Goal: Transaction & Acquisition: Purchase product/service

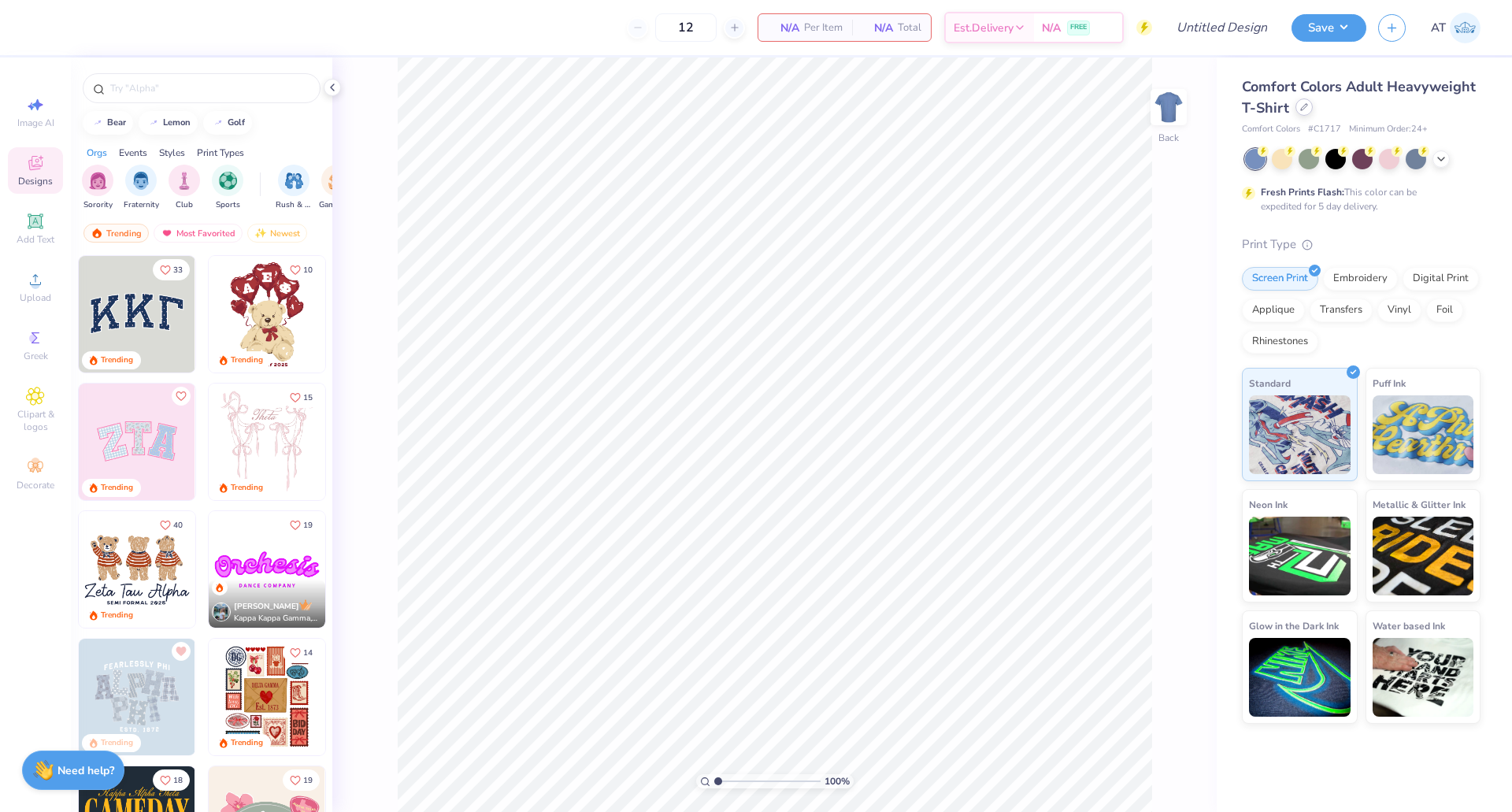
click at [1303, 110] on icon at bounding box center [1303, 106] width 6 height 6
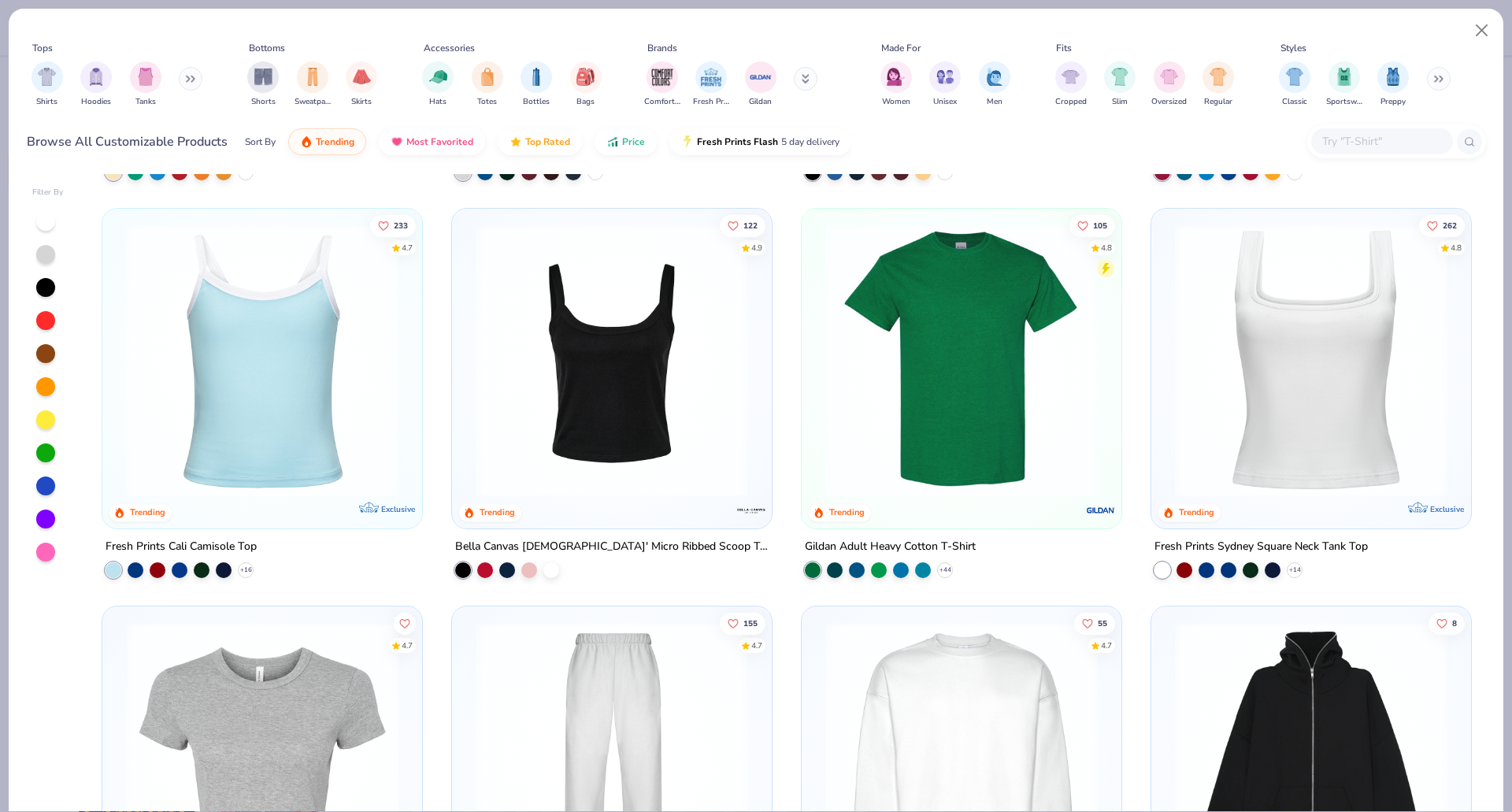
scroll to position [357, 0]
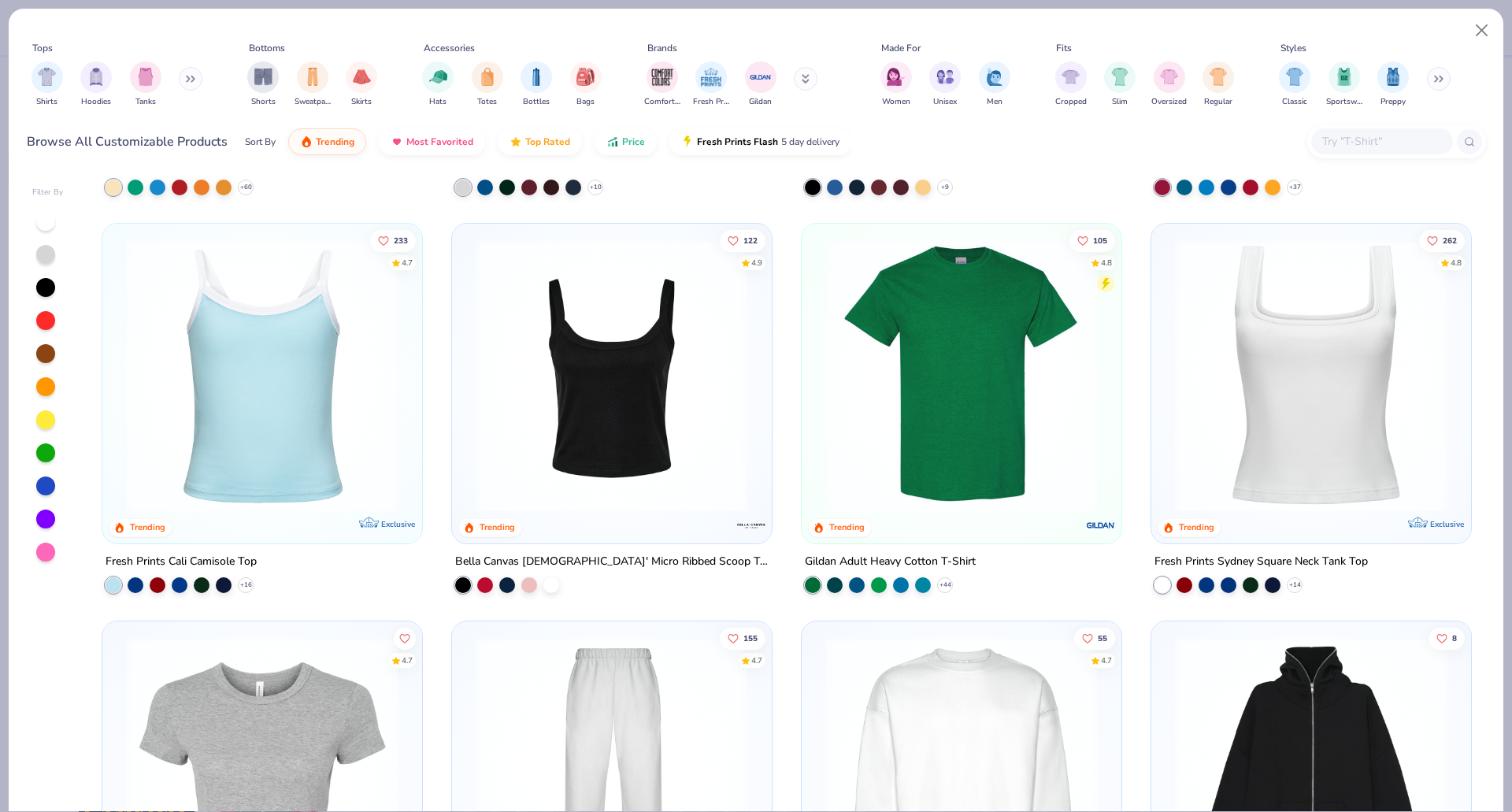
click at [198, 83] on button at bounding box center [191, 79] width 24 height 24
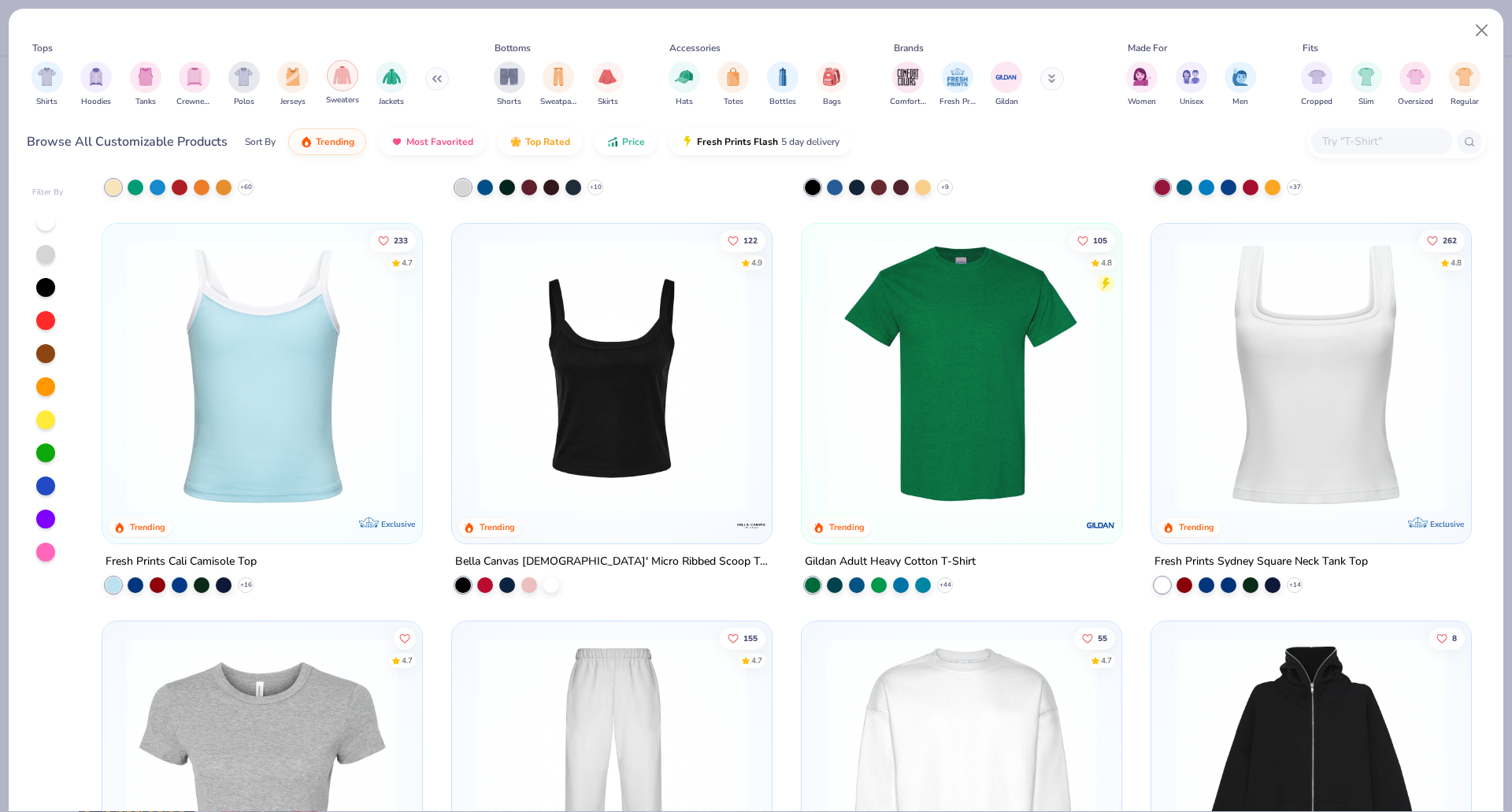
click at [347, 86] on div "filter for Sweaters" at bounding box center [342, 75] width 32 height 31
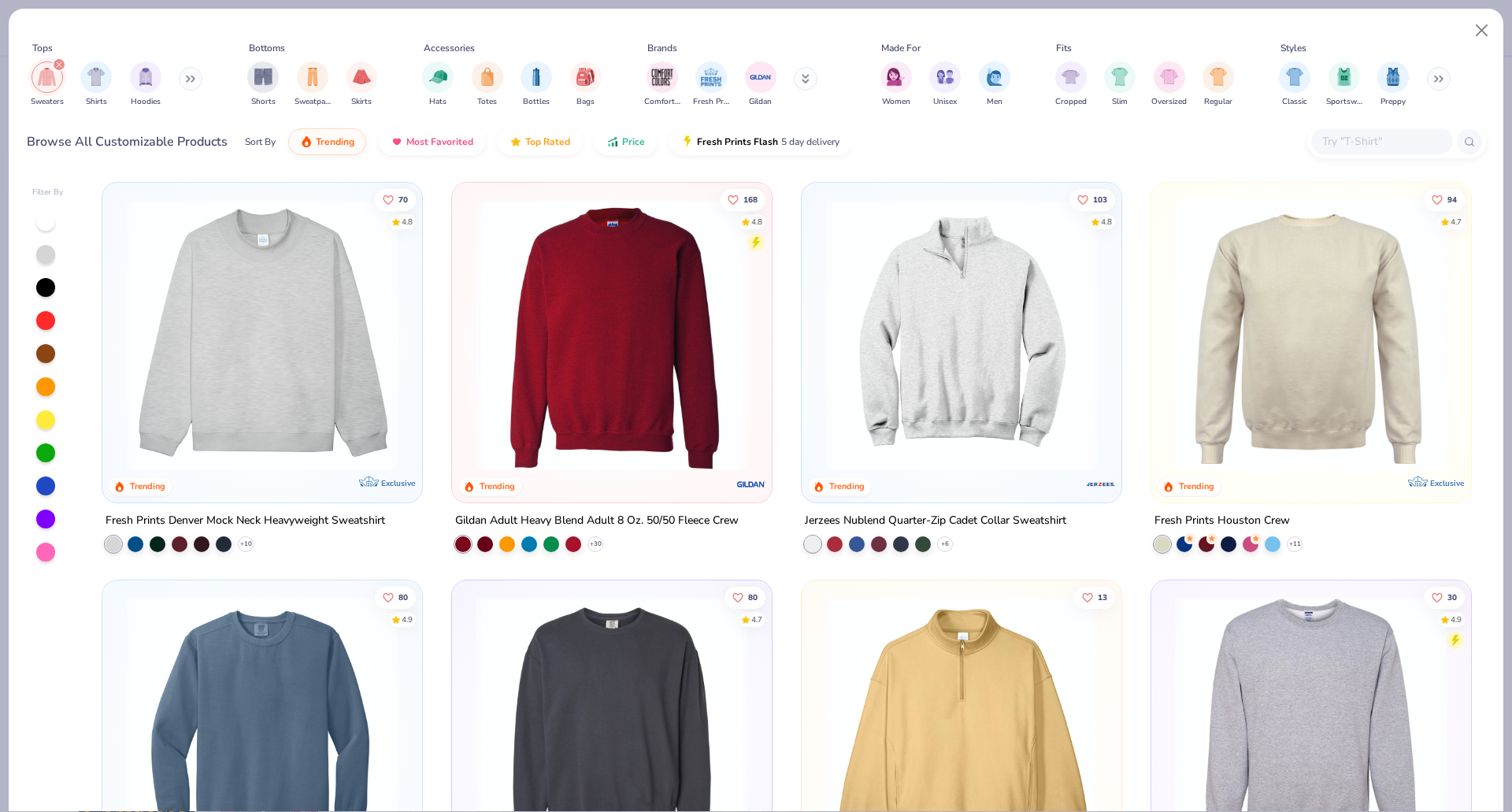
click at [270, 387] on img at bounding box center [262, 335] width 289 height 272
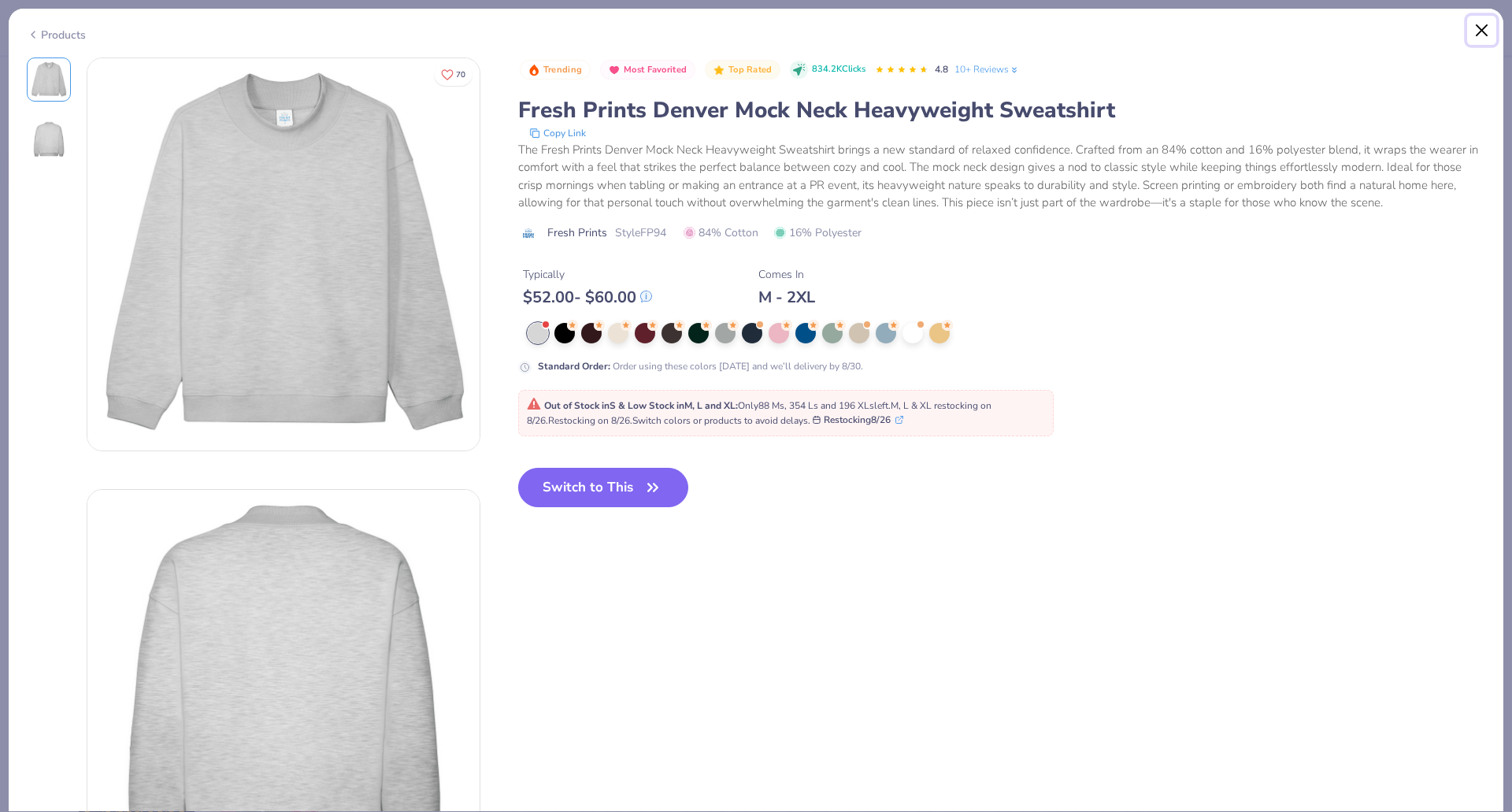
click at [1479, 26] on button "Close" at bounding box center [1482, 31] width 30 height 30
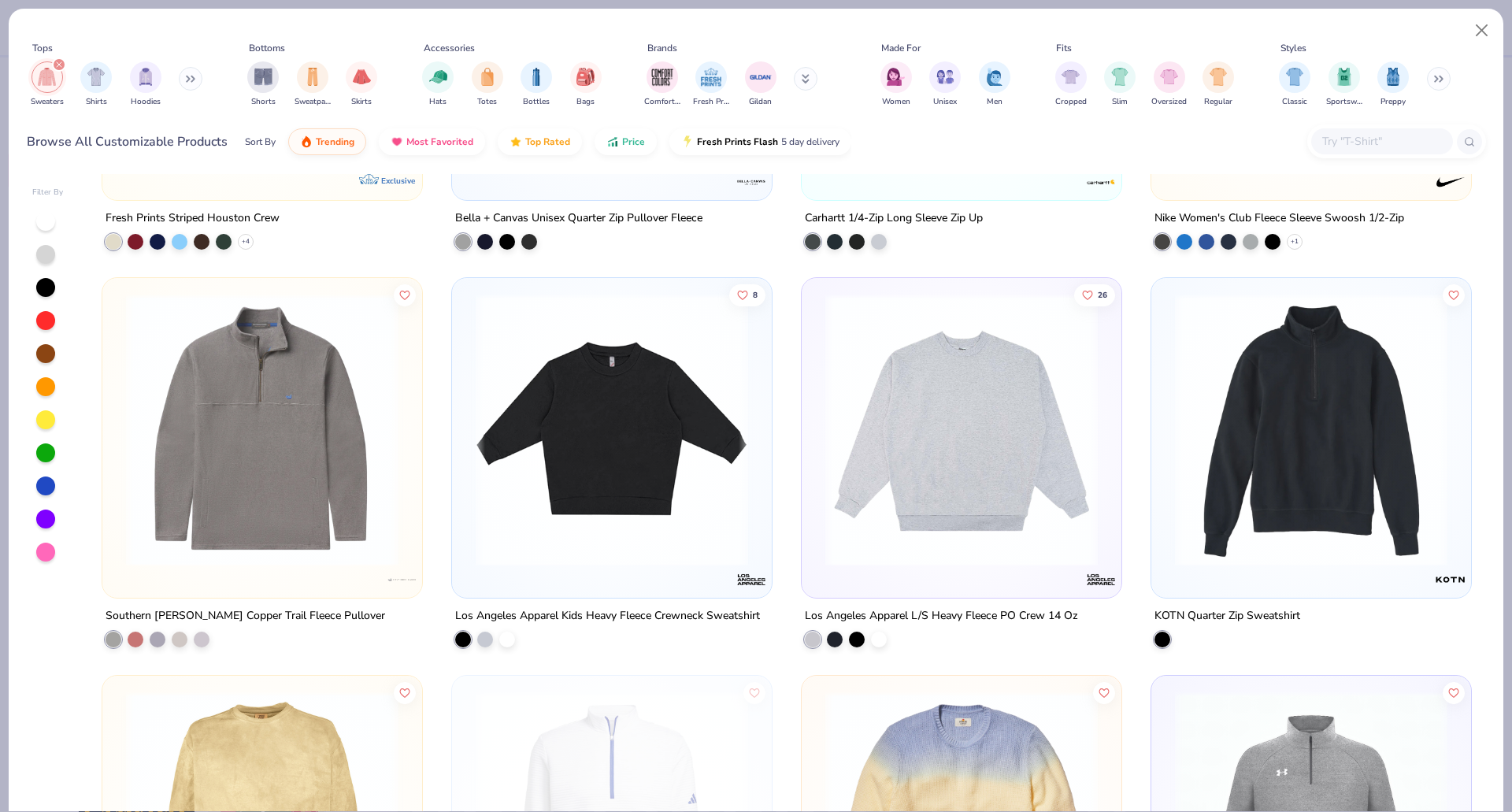
scroll to position [1894, 0]
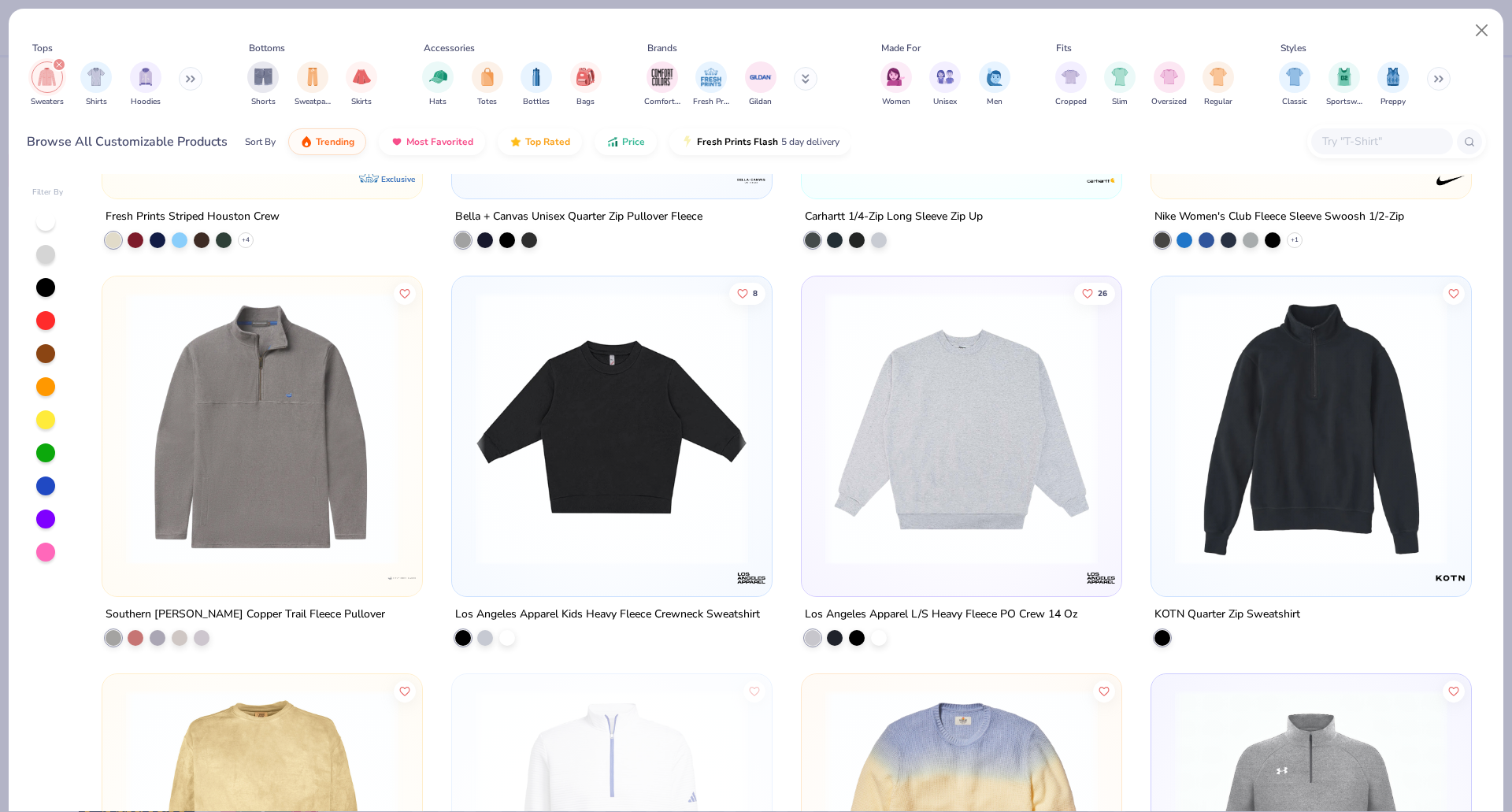
click at [805, 68] on div "Comfort Colors Fresh Prints Gildan" at bounding box center [741, 84] width 198 height 58
click at [805, 83] on icon at bounding box center [806, 81] width 5 height 3
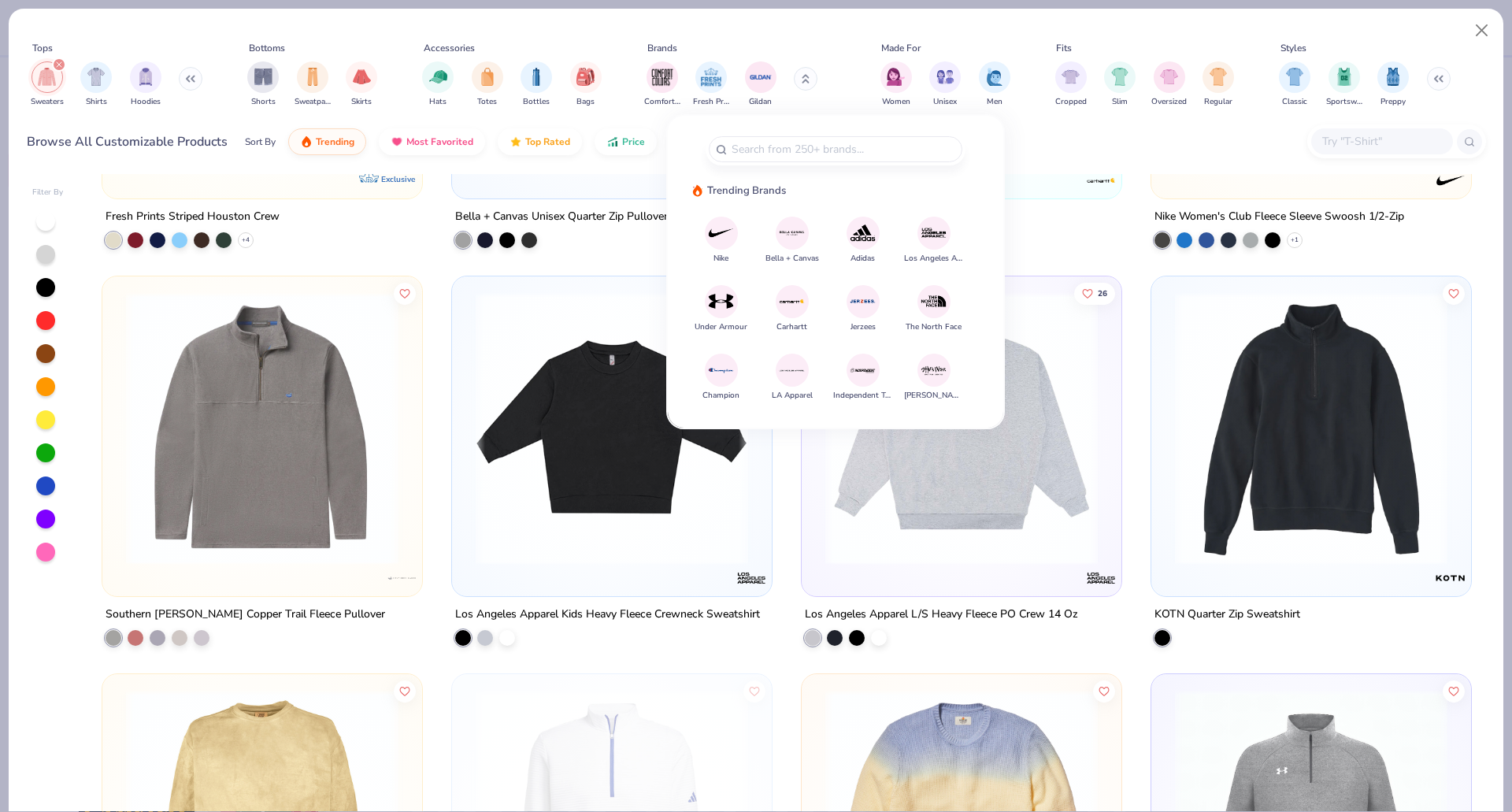
click at [793, 72] on div "Comfort Colors Fresh Prints Gildan" at bounding box center [741, 84] width 198 height 58
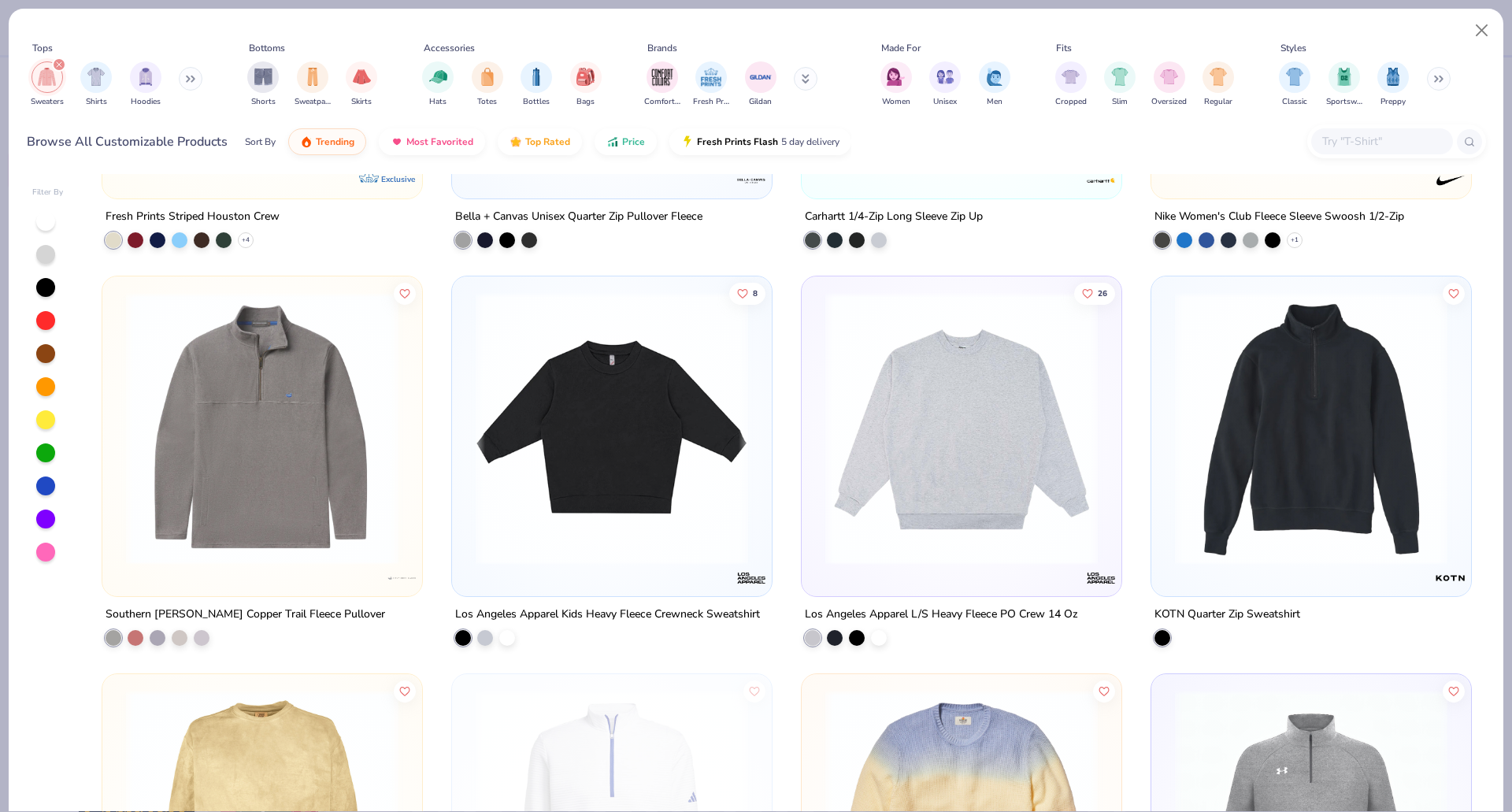
click at [804, 78] on icon at bounding box center [806, 77] width 5 height 3
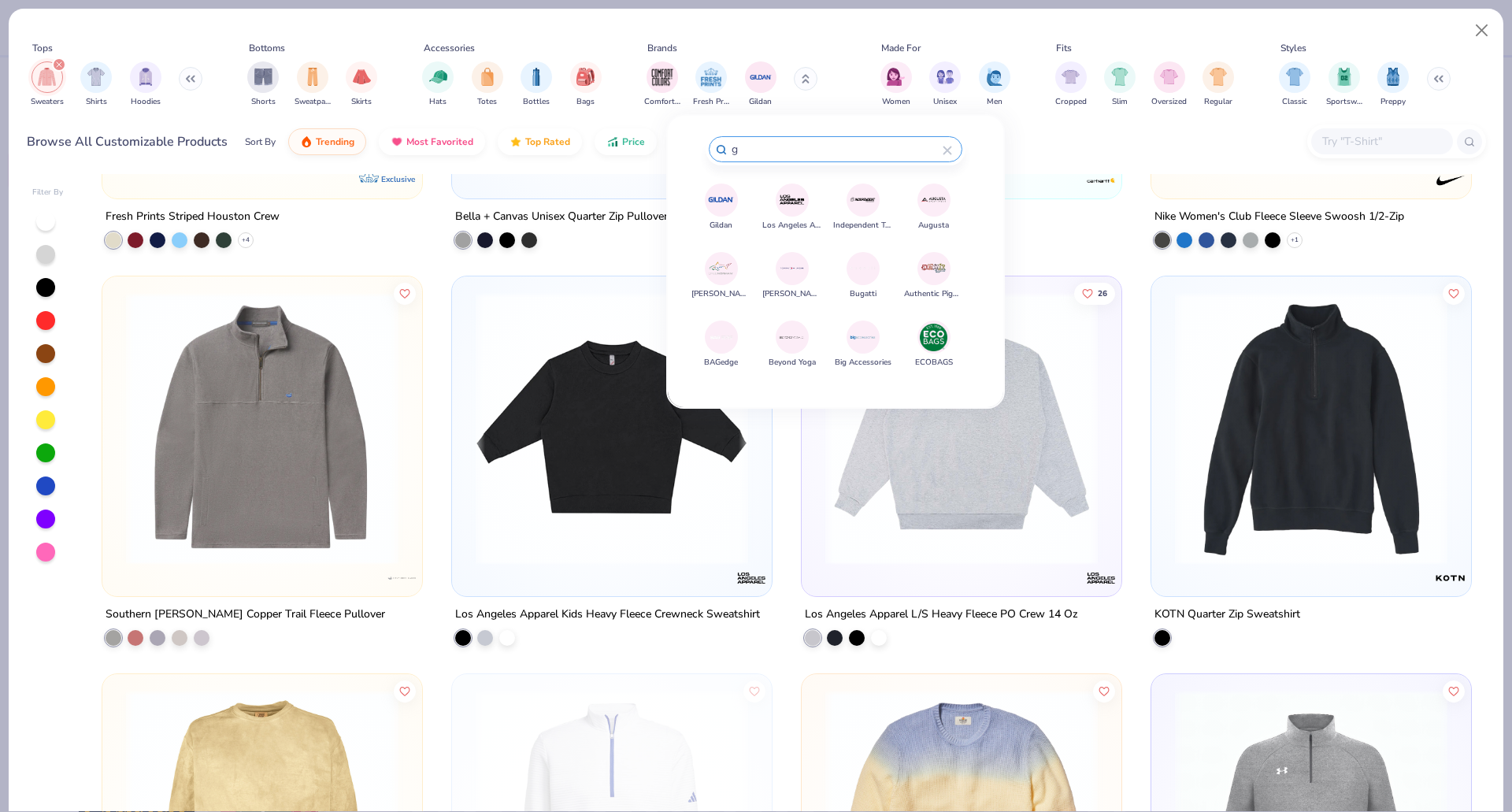
type input "g"
click at [719, 189] on img at bounding box center [721, 199] width 27 height 27
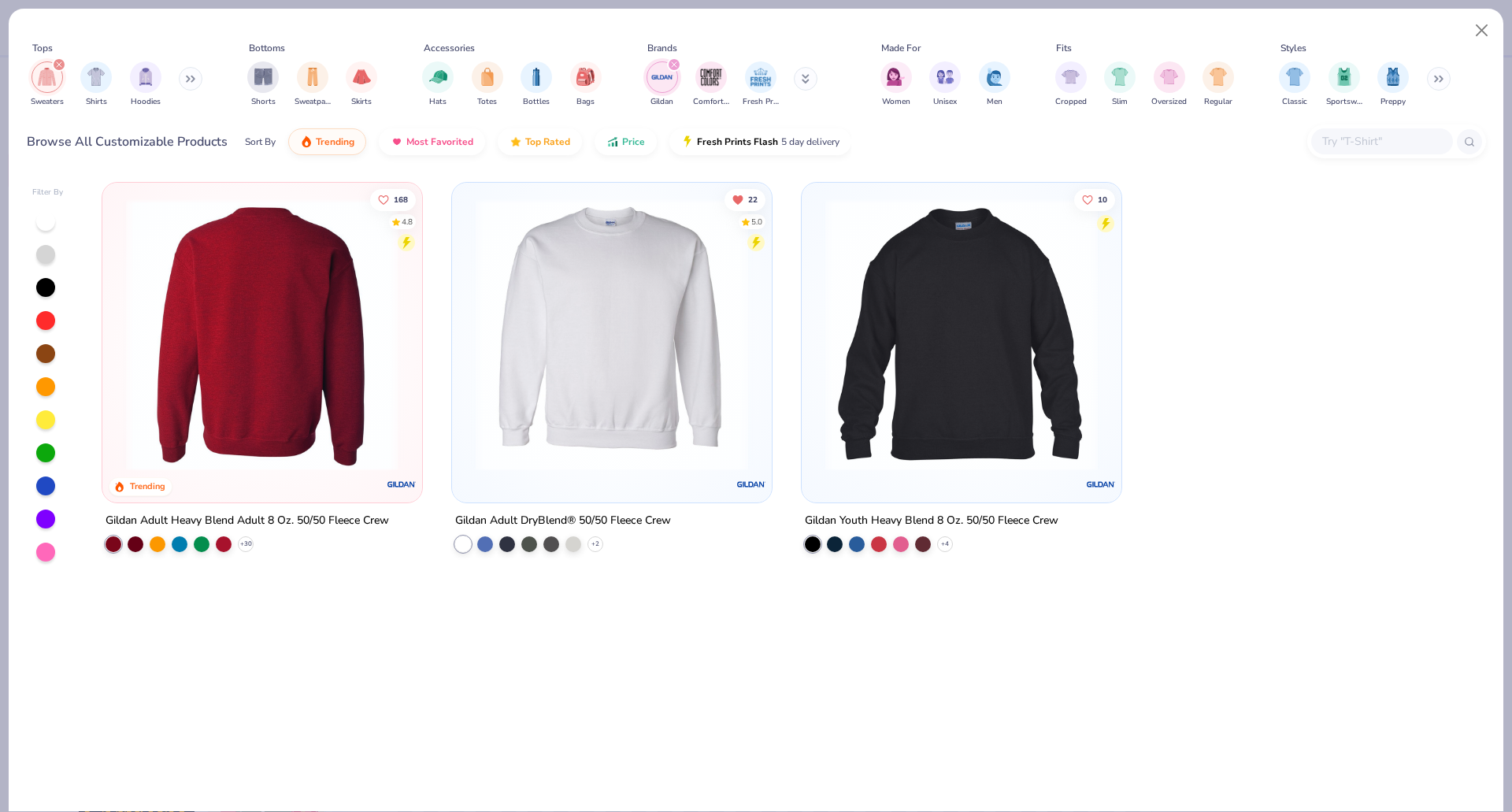
click at [626, 347] on img at bounding box center [612, 335] width 289 height 272
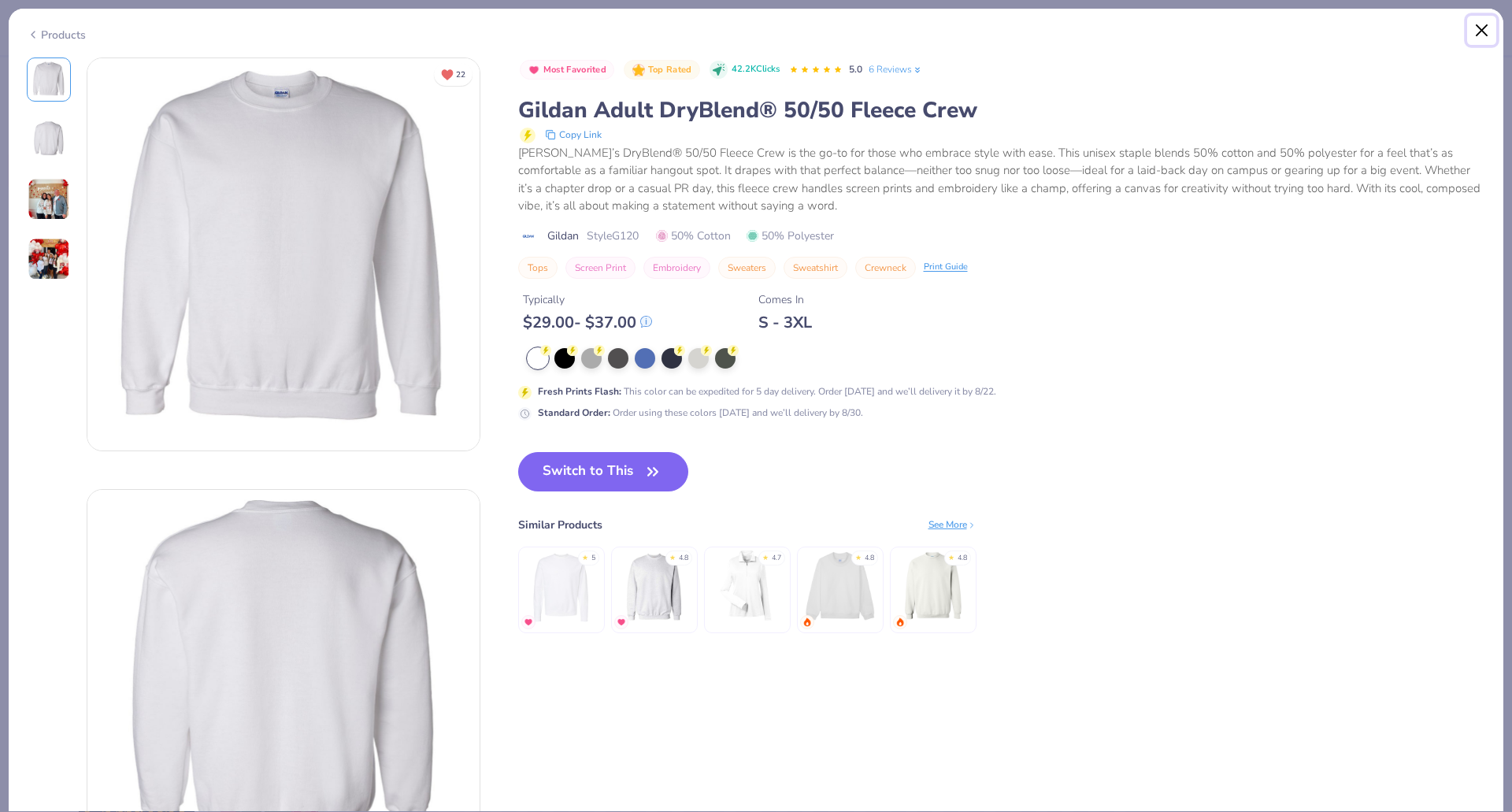
click at [1486, 31] on button "Close" at bounding box center [1482, 31] width 30 height 30
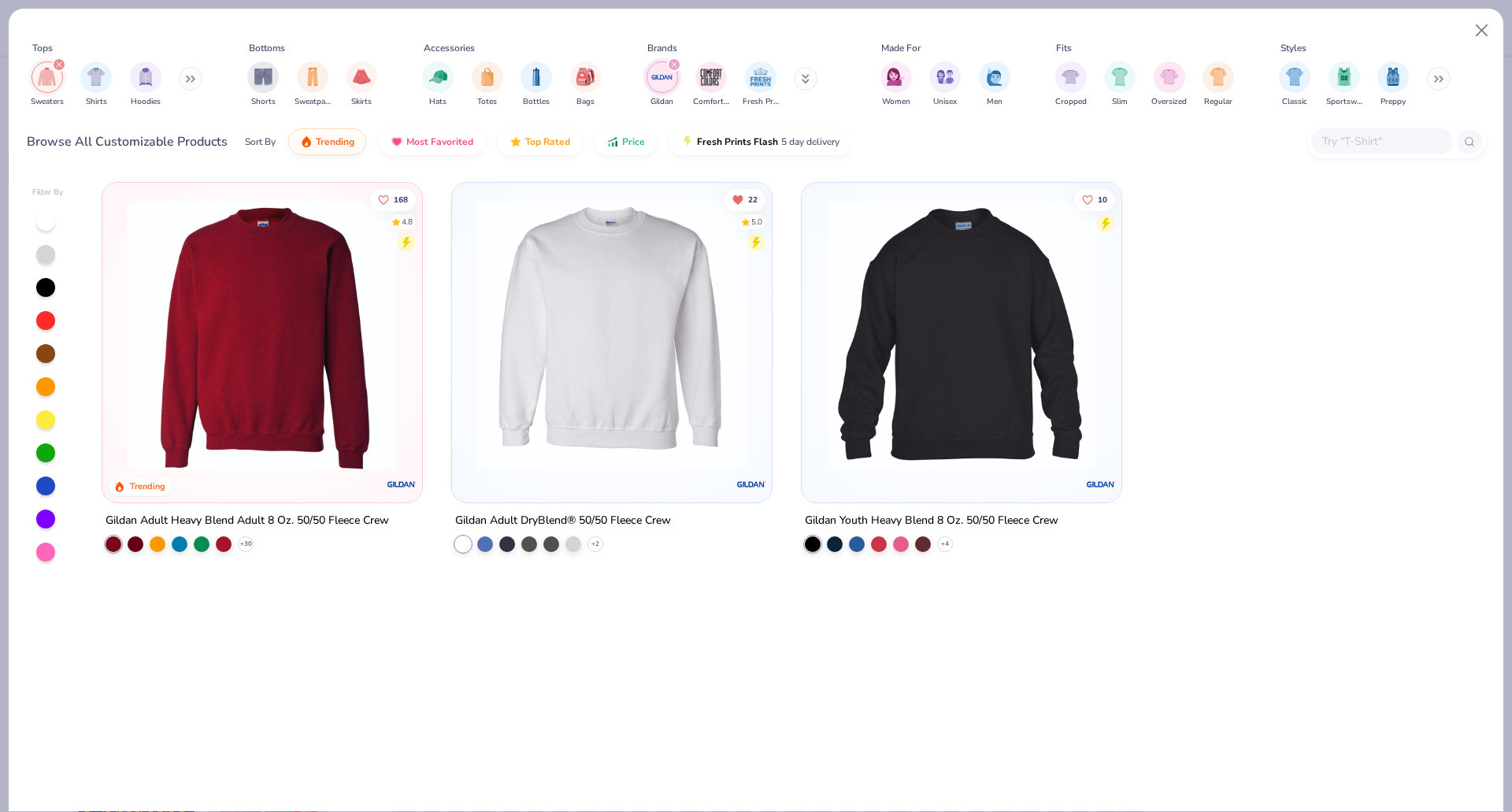
click at [391, 308] on img at bounding box center [262, 335] width 289 height 272
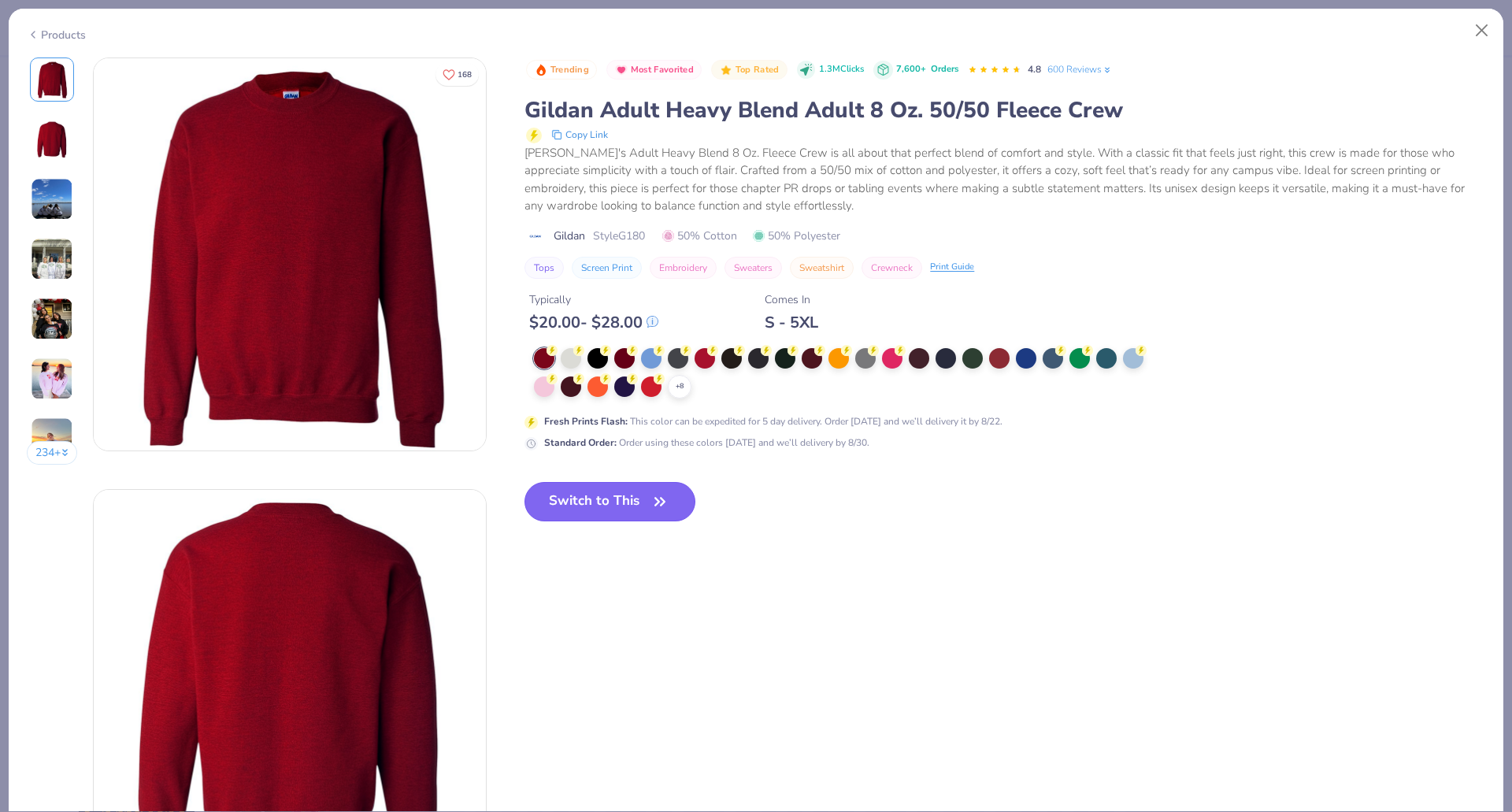
click at [612, 489] on button "Switch to This" at bounding box center [610, 501] width 171 height 39
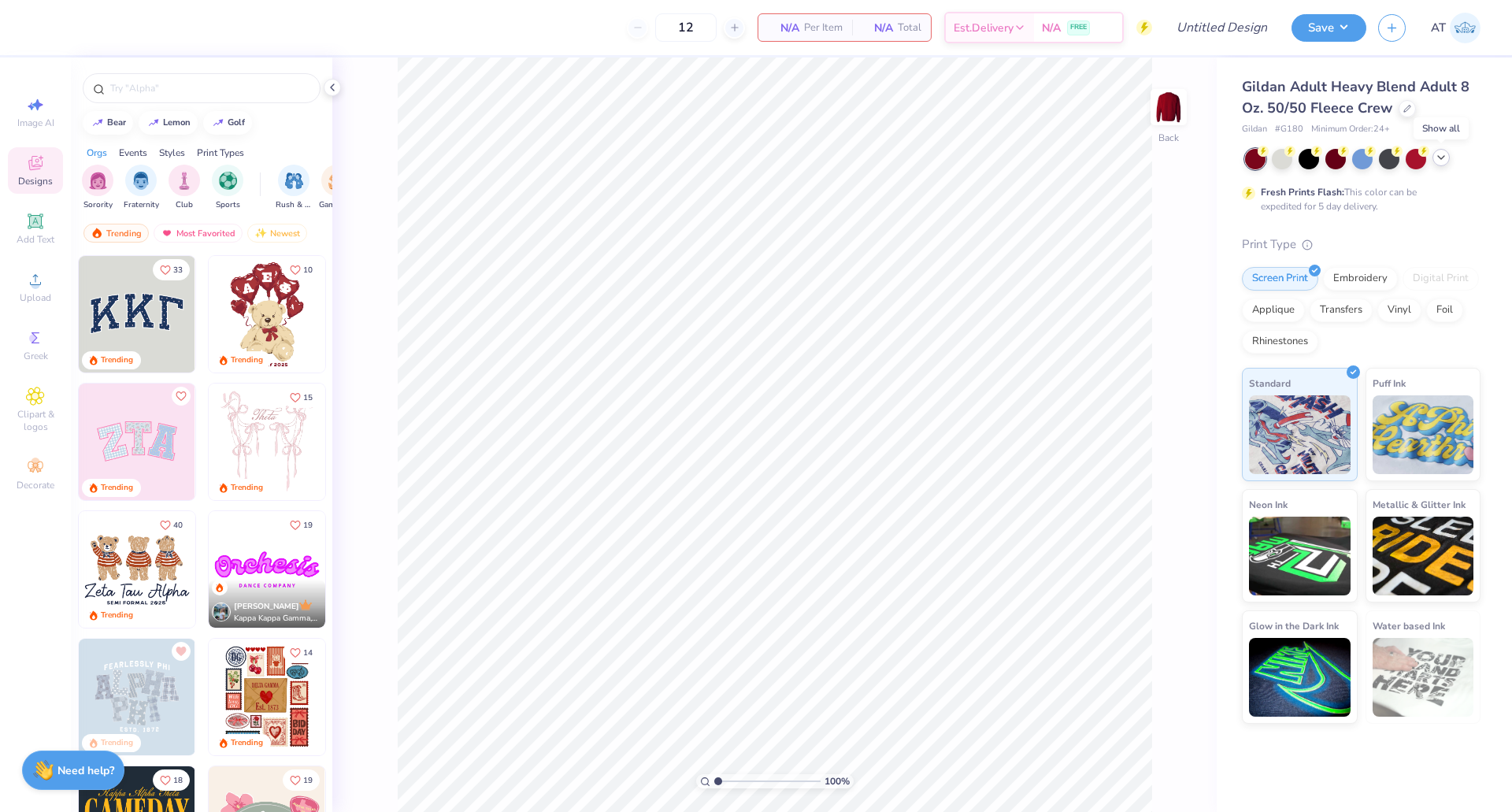
click at [1440, 155] on icon at bounding box center [1441, 157] width 13 height 13
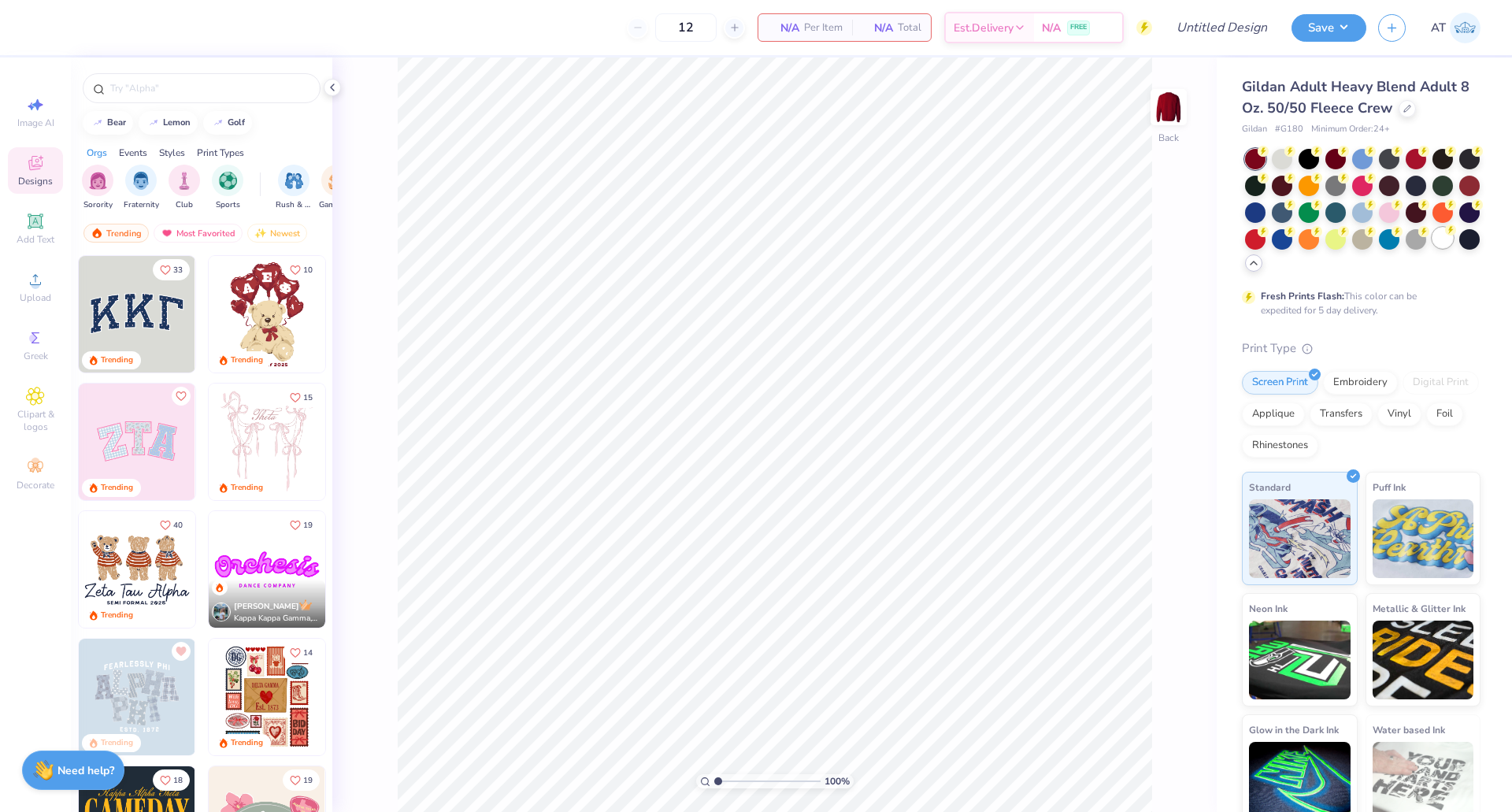
click at [1433, 248] on div at bounding box center [1443, 237] width 20 height 20
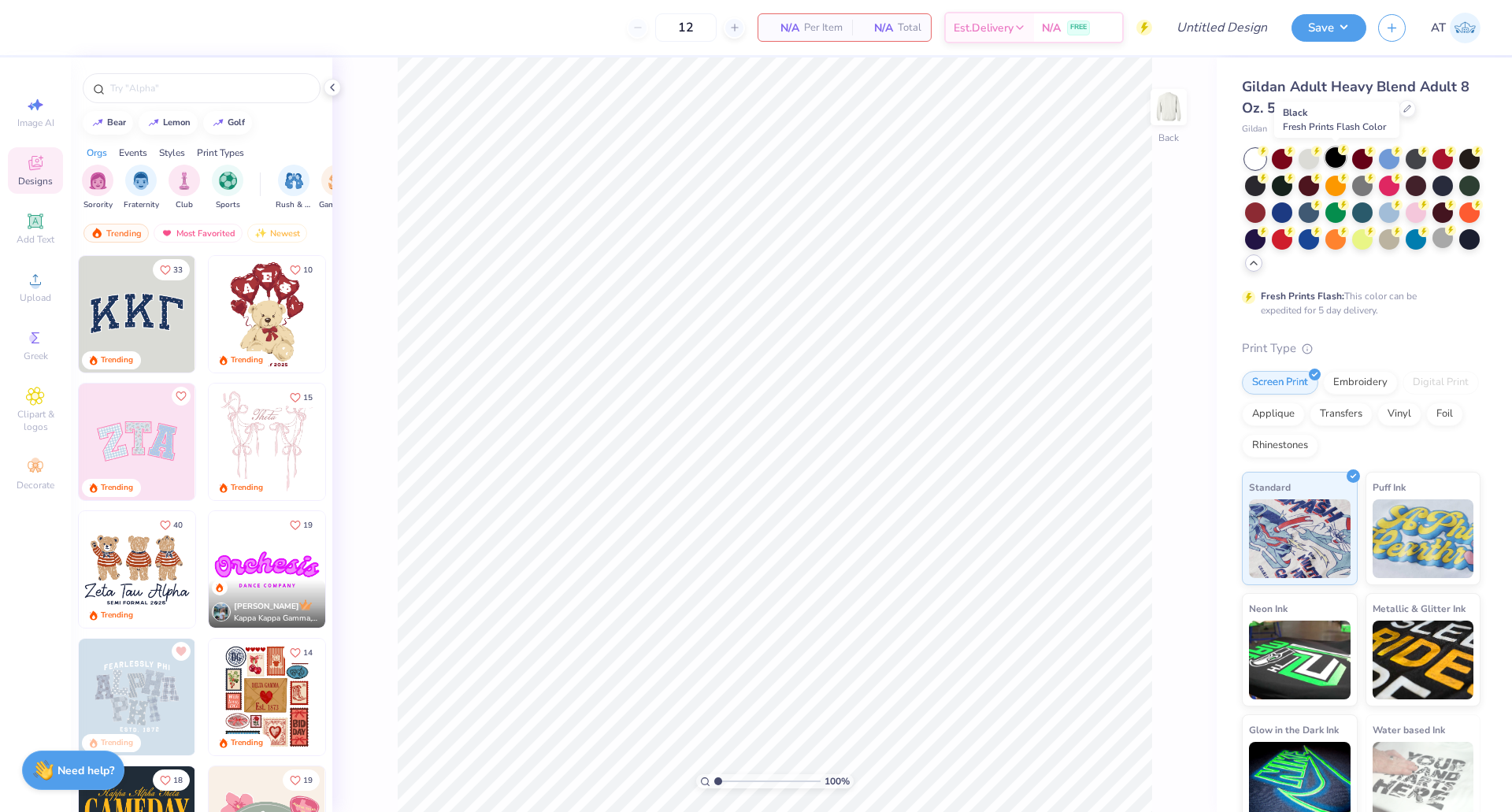
click at [1337, 159] on div at bounding box center [1336, 157] width 20 height 20
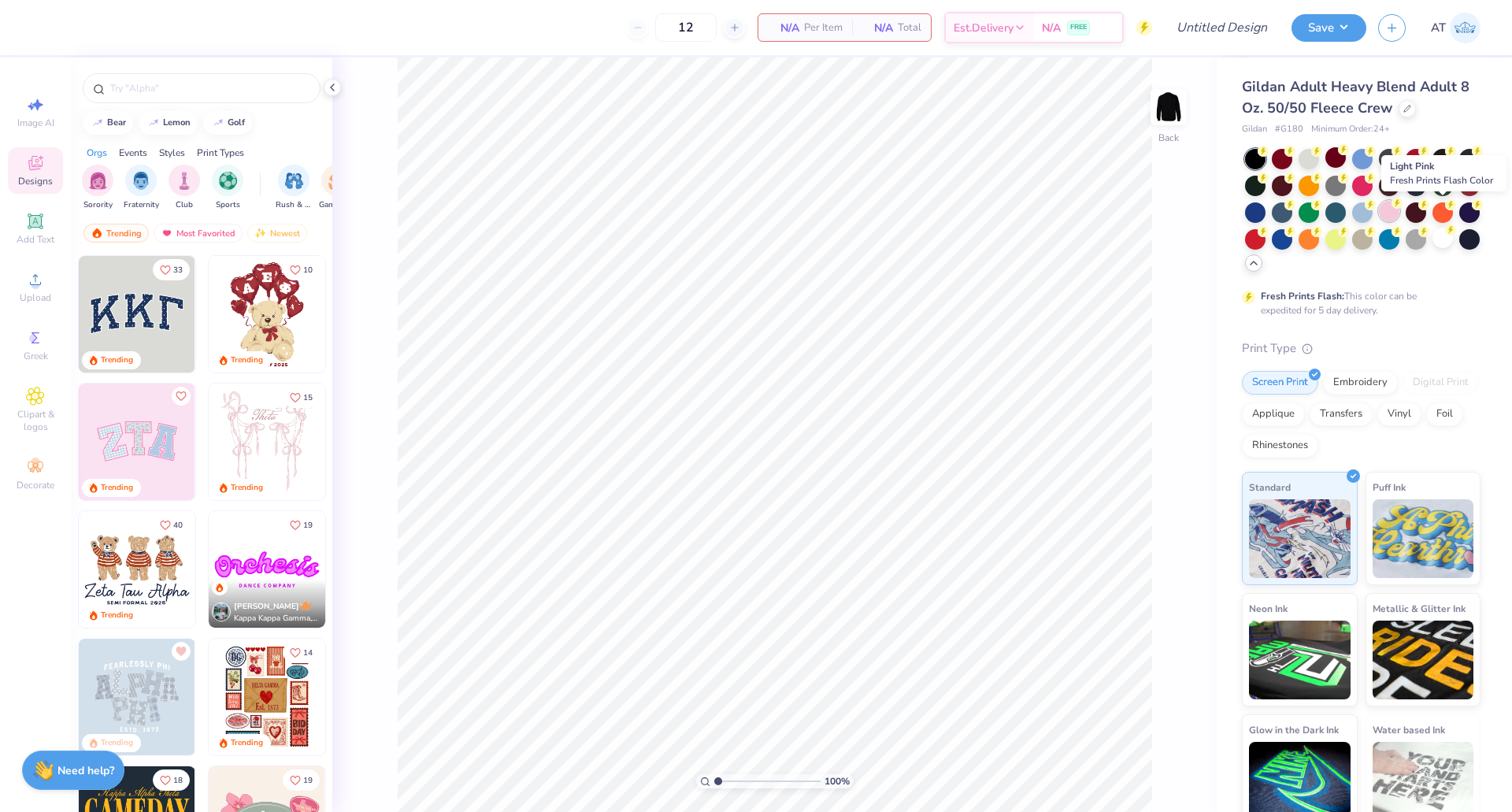
click at [1400, 209] on div at bounding box center [1389, 211] width 20 height 20
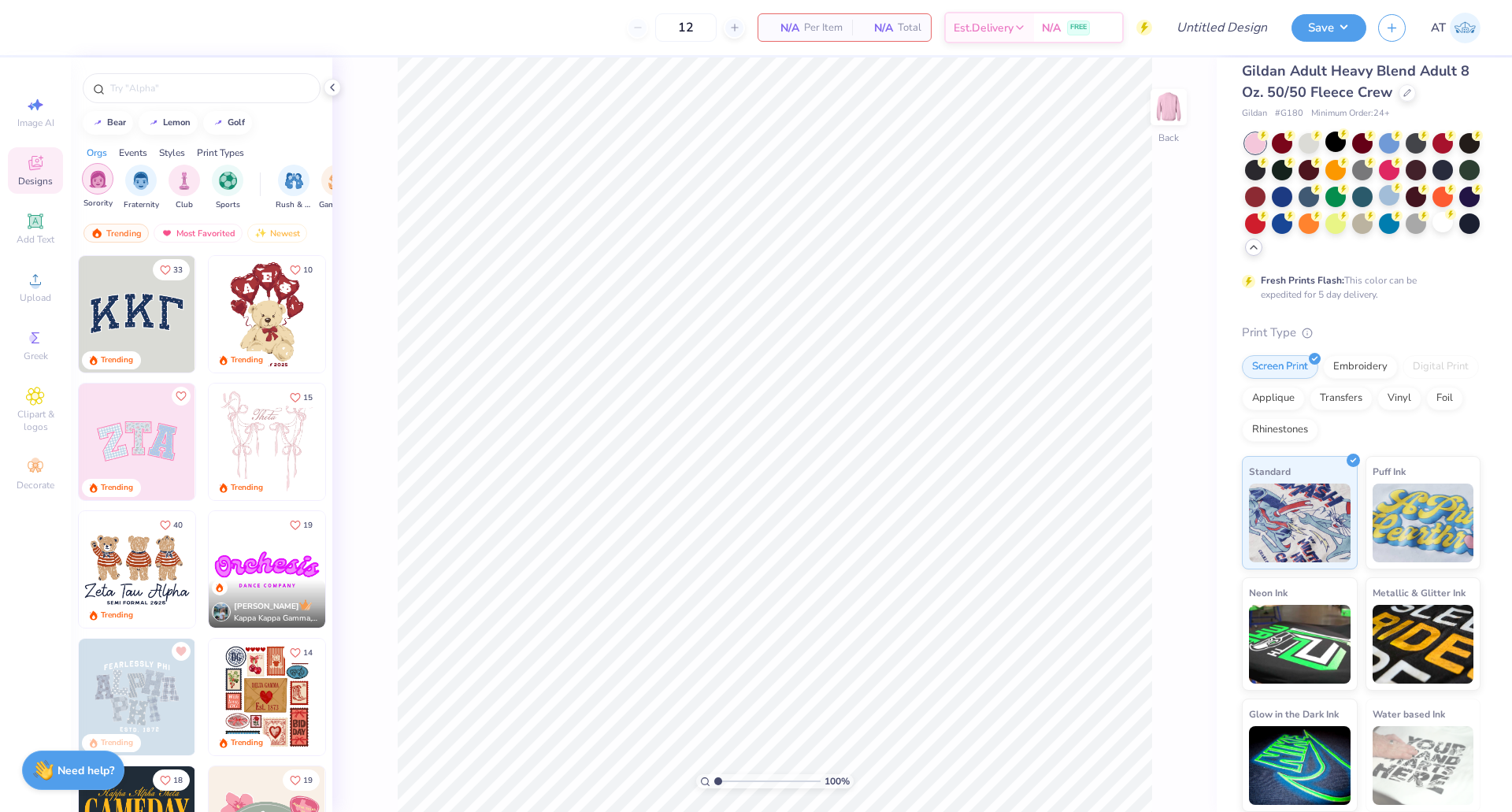
click at [99, 184] on img "filter for Sorority" at bounding box center [98, 179] width 18 height 18
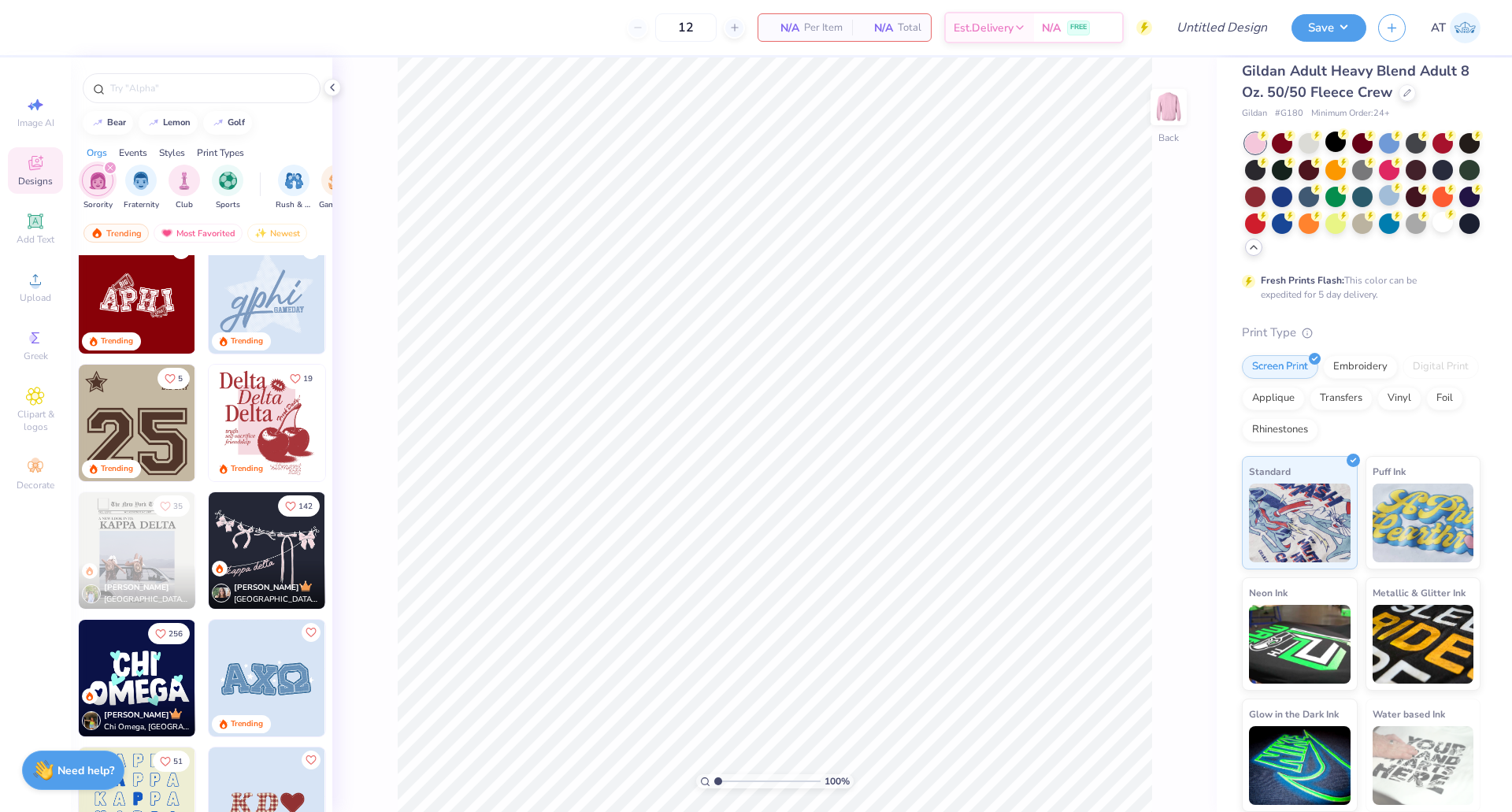
scroll to position [2061, 0]
click at [275, 442] on img at bounding box center [266, 421] width 117 height 117
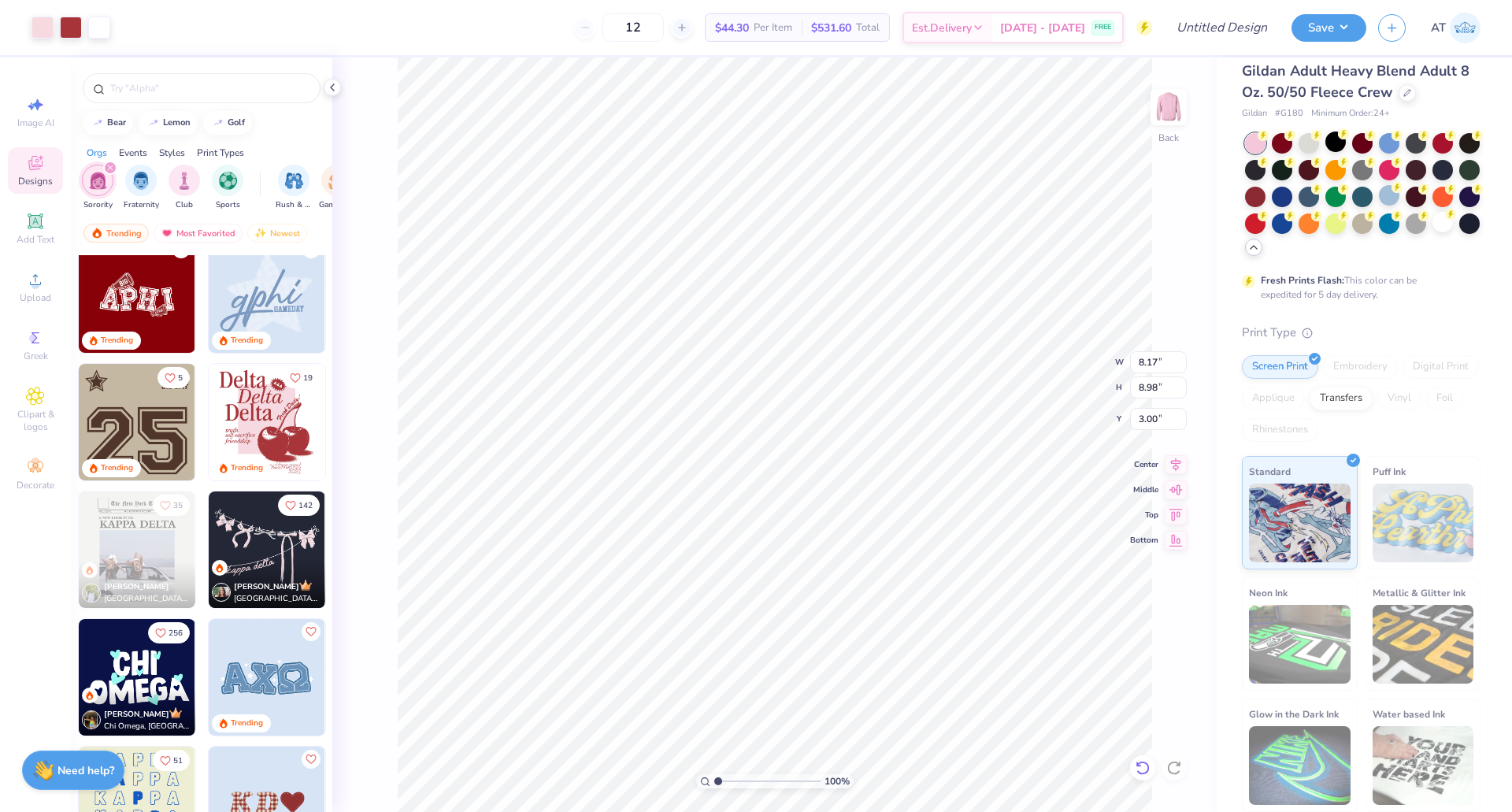
click at [1140, 769] on icon at bounding box center [1143, 768] width 16 height 16
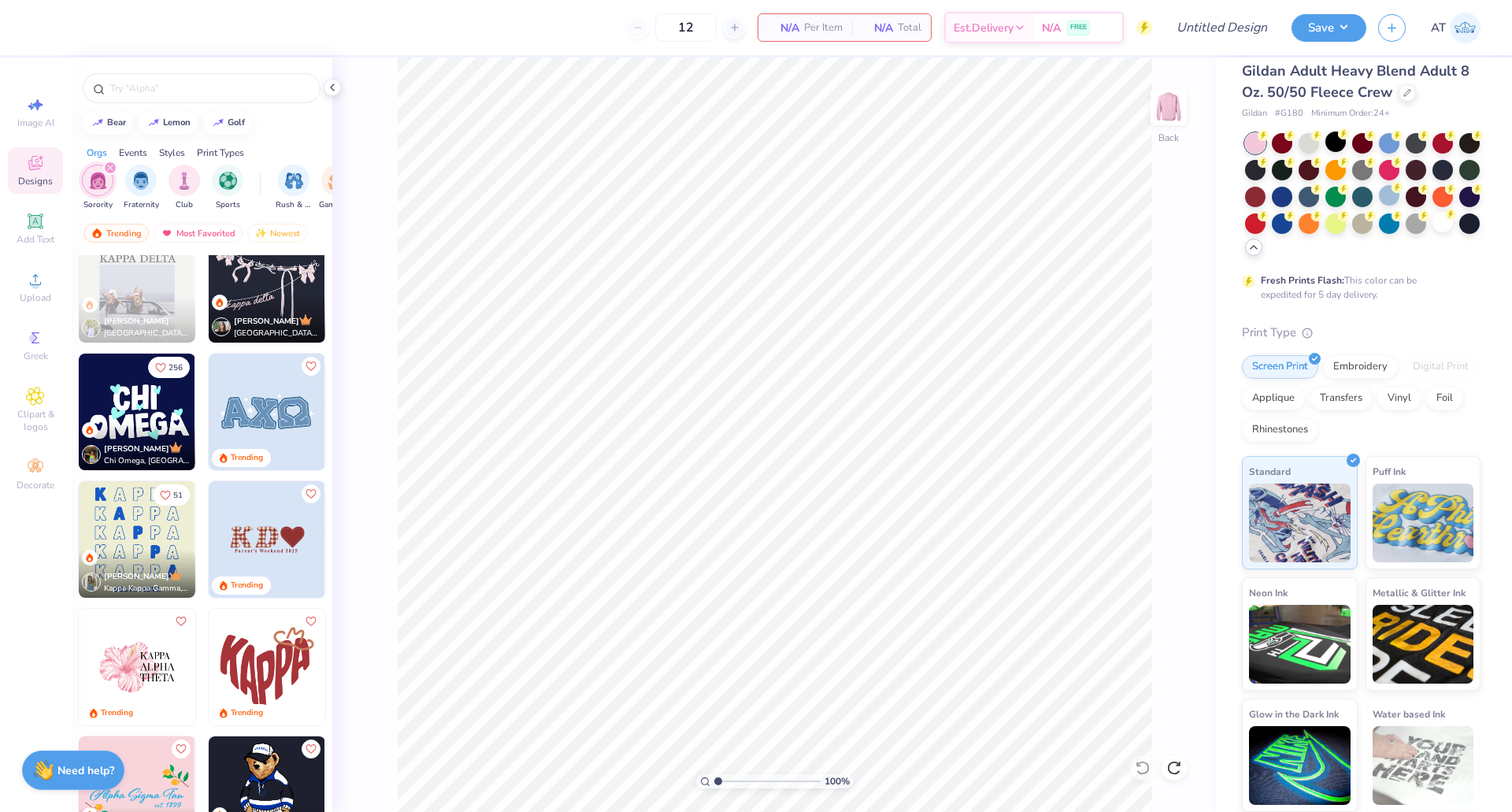
scroll to position [2327, 0]
click at [700, 29] on input "12" at bounding box center [686, 27] width 61 height 28
type input "1"
type input "50"
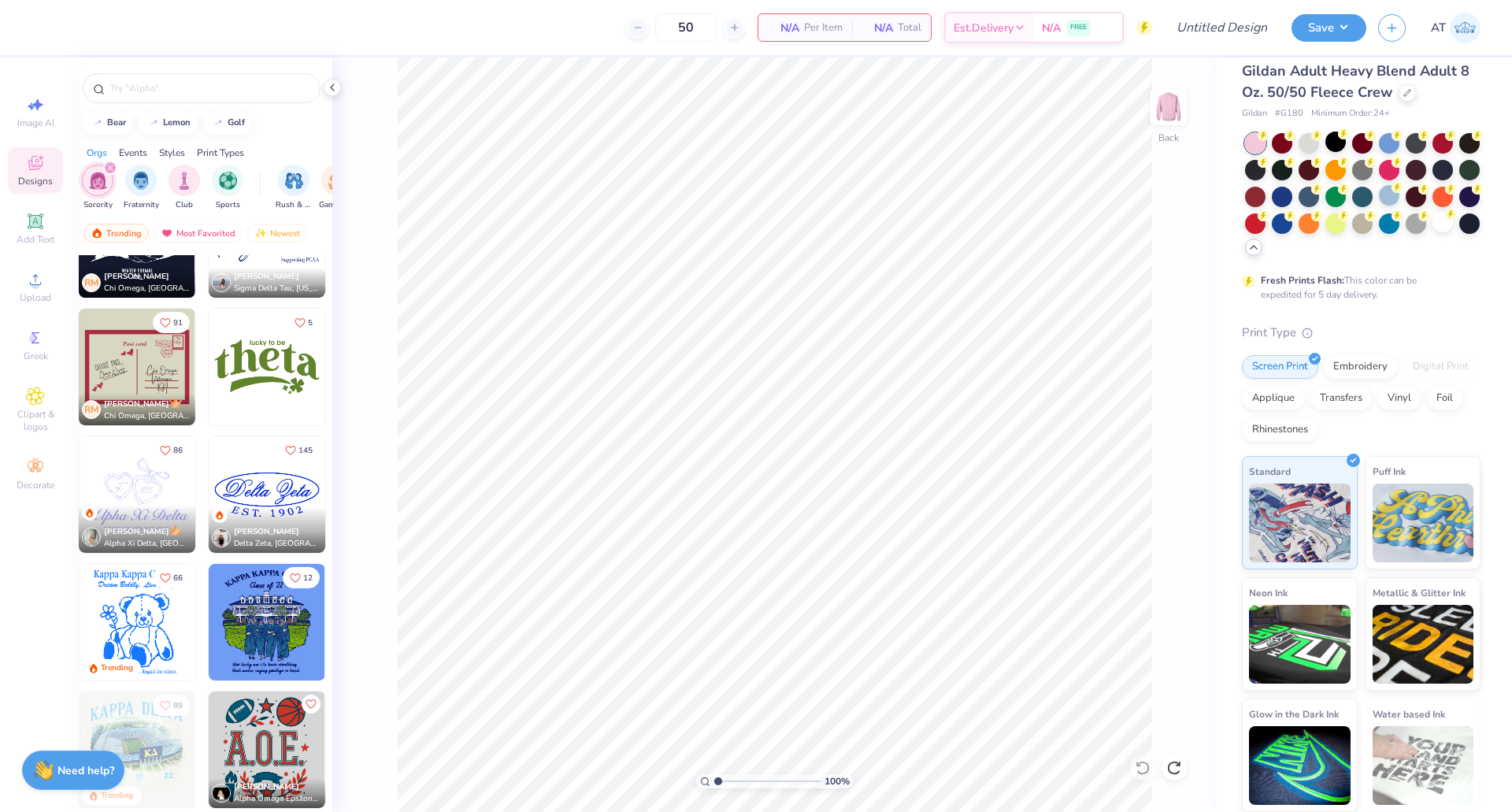
scroll to position [4140, 0]
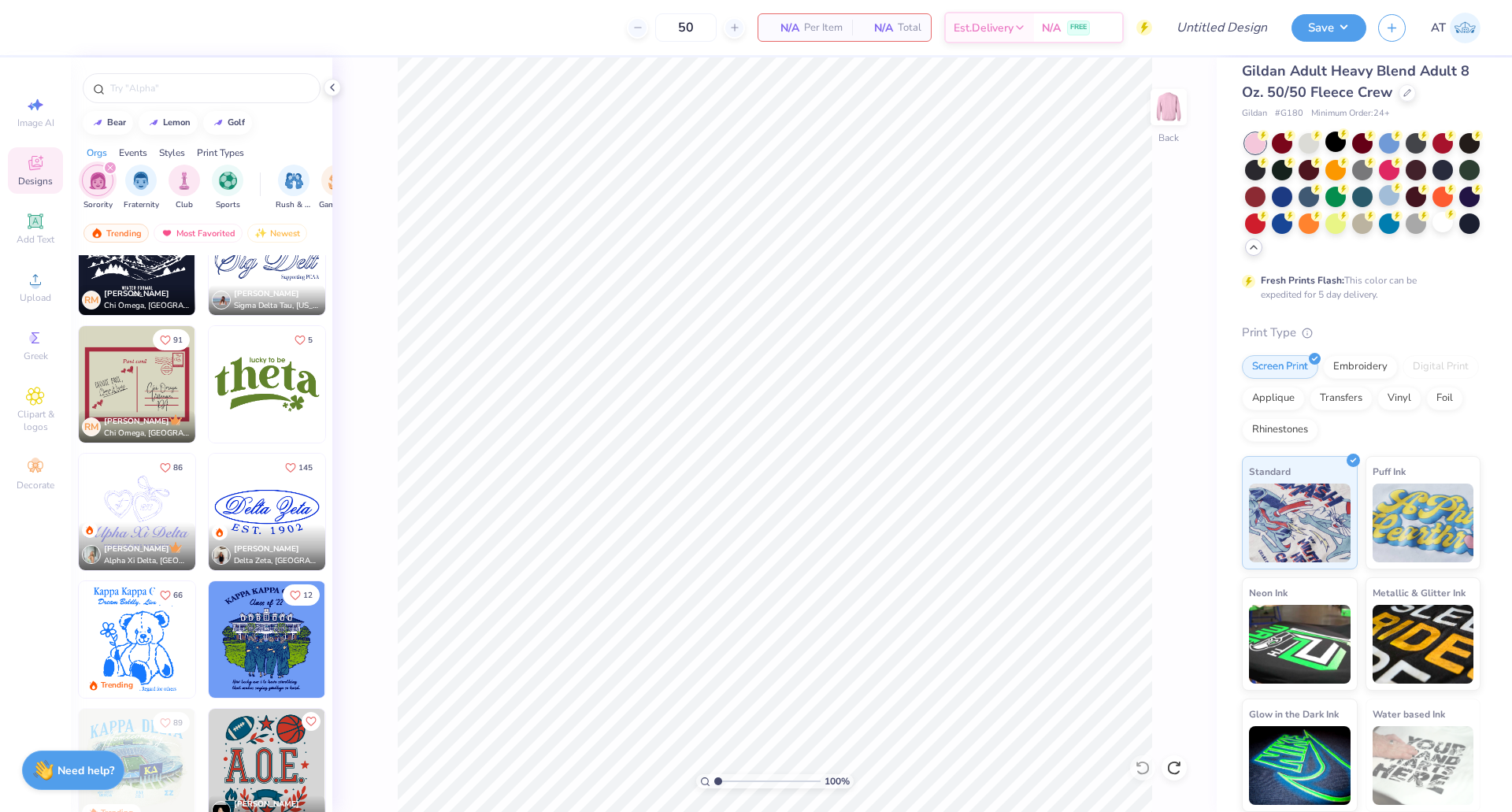
click at [142, 369] on img at bounding box center [137, 384] width 117 height 117
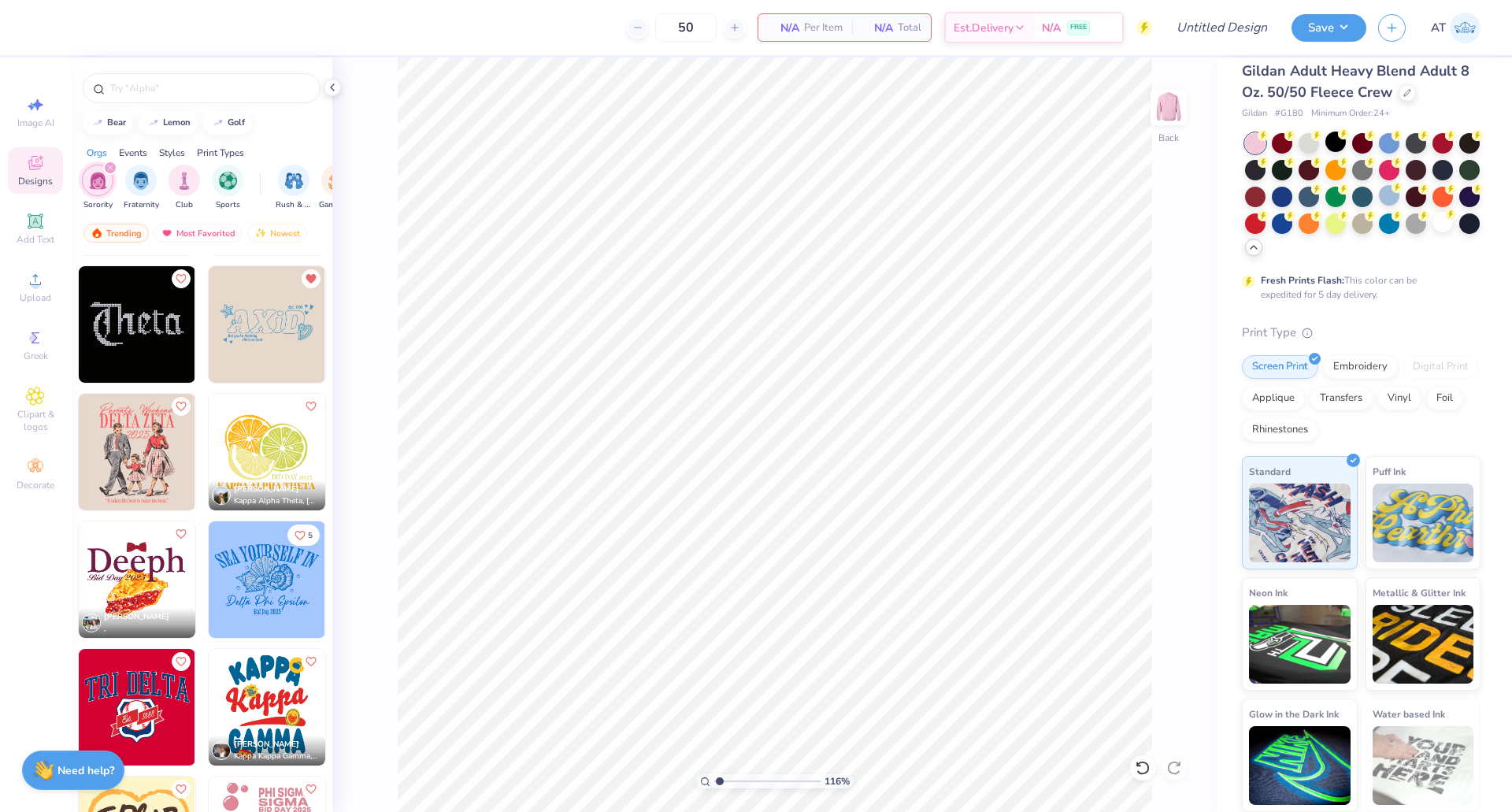
scroll to position [5351, 0]
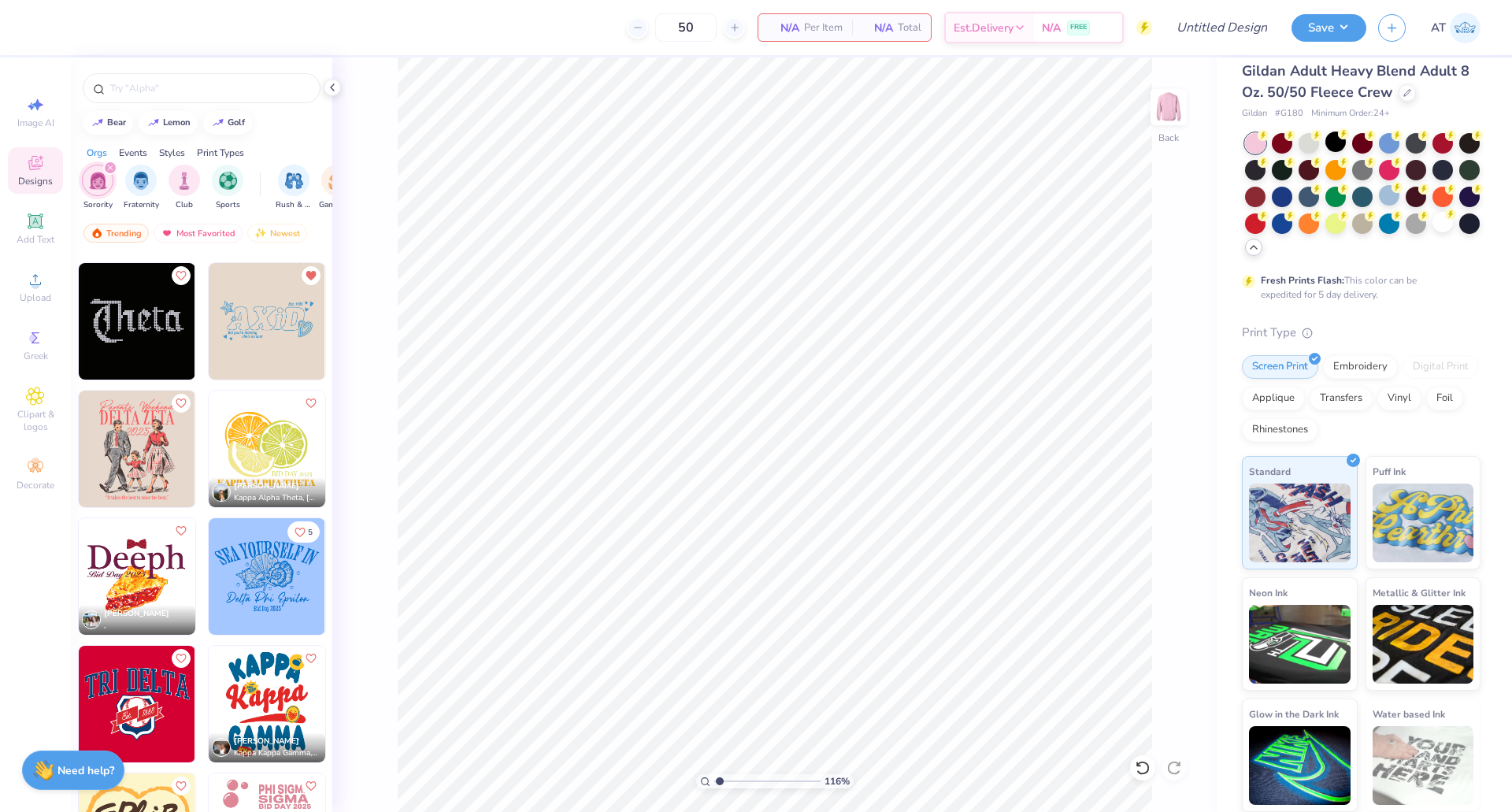
click at [269, 334] on img at bounding box center [266, 321] width 117 height 117
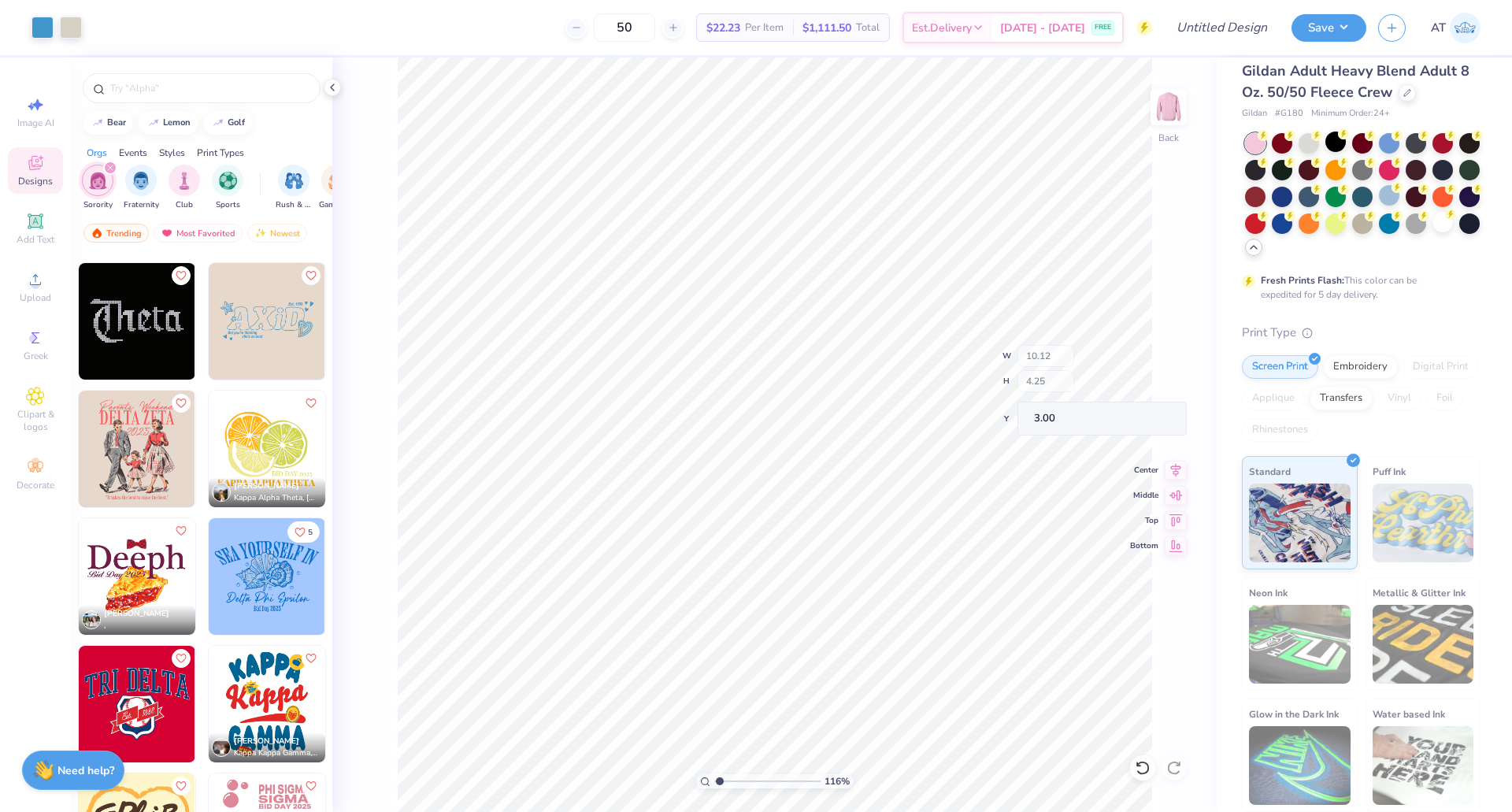
type input "1.15969240221257"
type input "8.37"
type input "2.65"
type input "3.56"
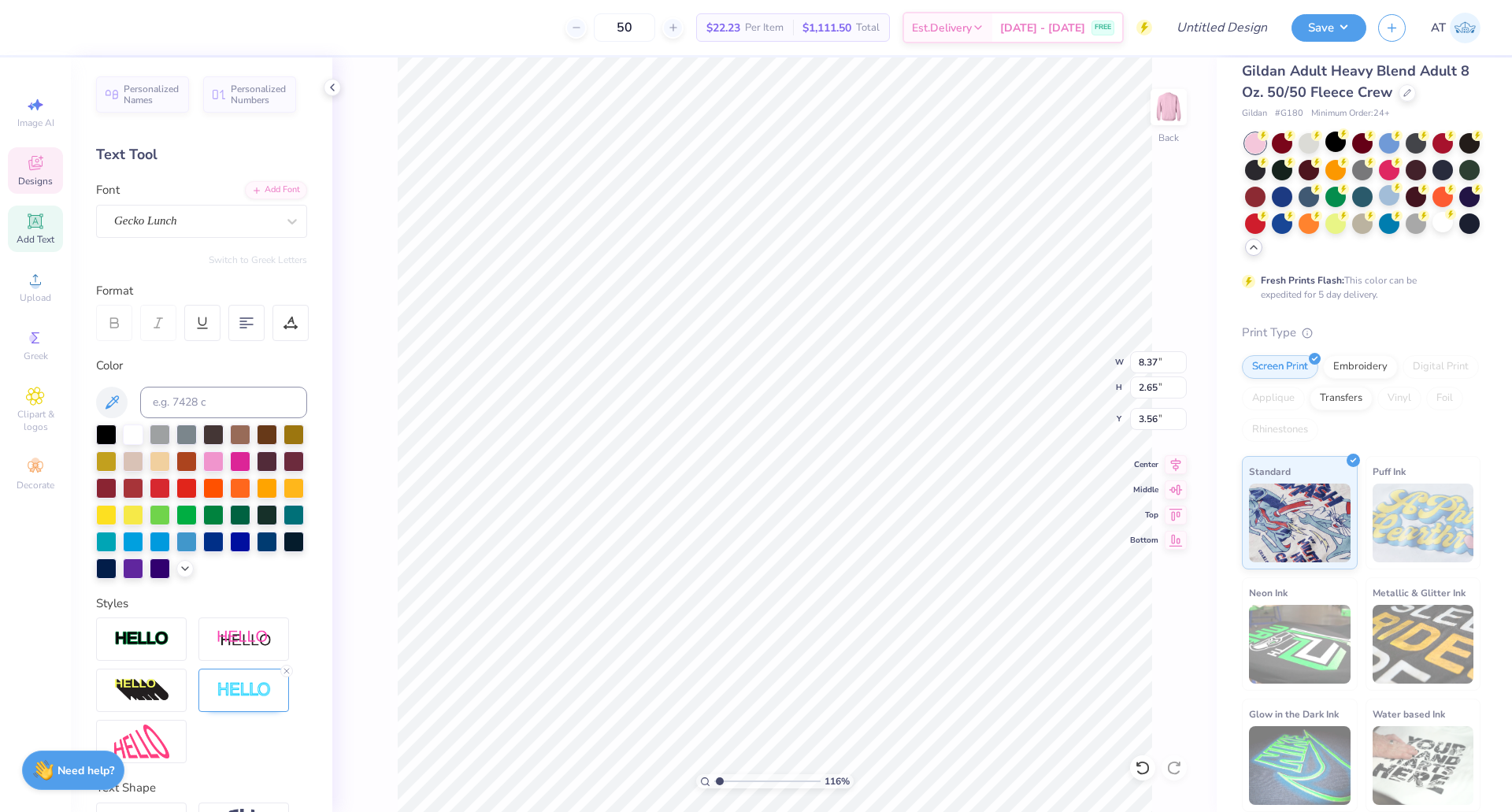
scroll to position [14, 3]
type input "1.15969240221257"
click at [1139, 767] on icon at bounding box center [1143, 768] width 16 height 16
type input "1.15969240221257"
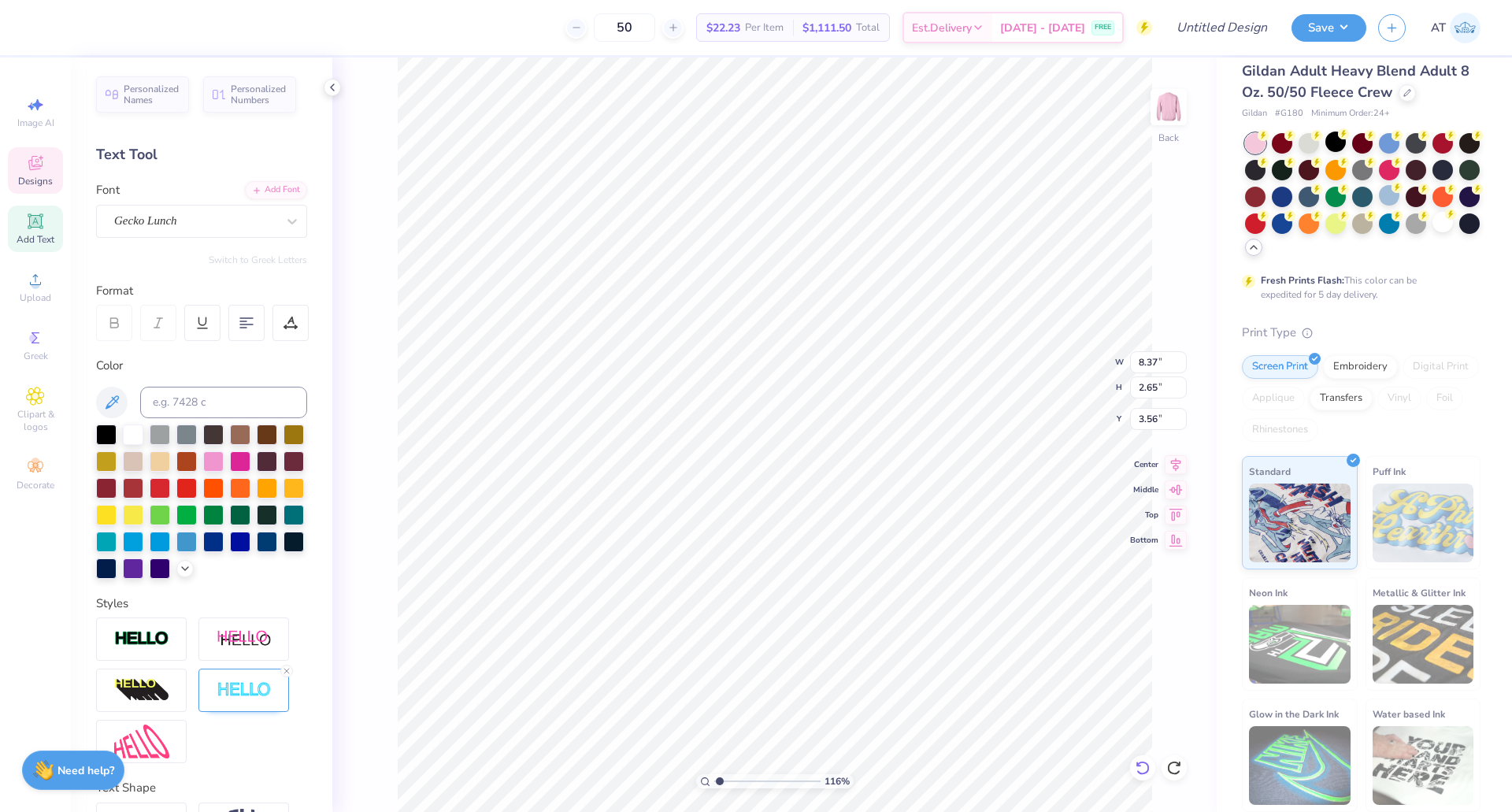
type input "1.15969240221257"
type textarea "A"
type input "1.15969240221257"
type textarea "Ad"
type input "1.15969240221257"
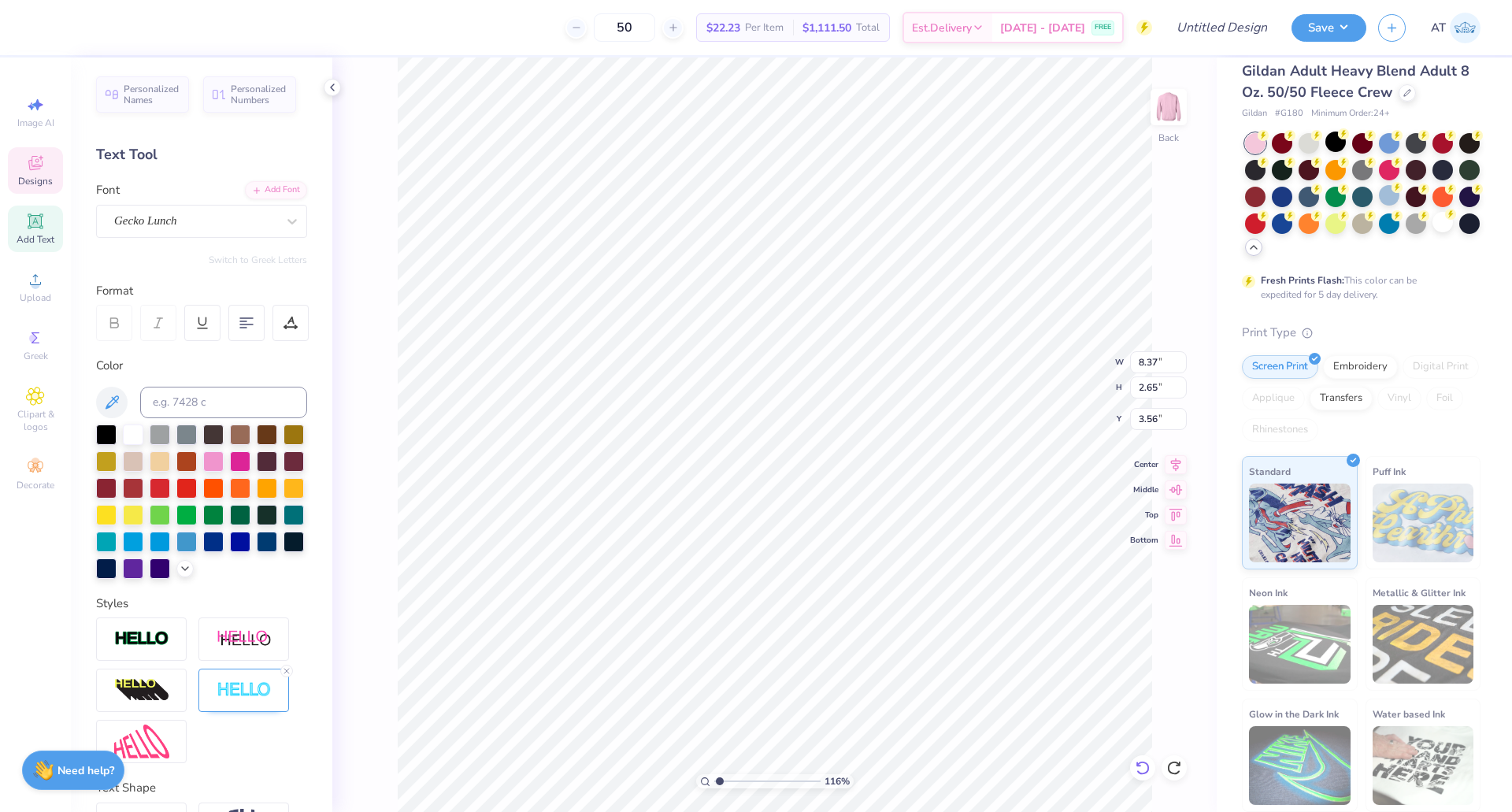
type textarea "A"
type input "1.15969240221257"
type textarea "AD"
type input "1.15969240221257"
type textarea "ADP"
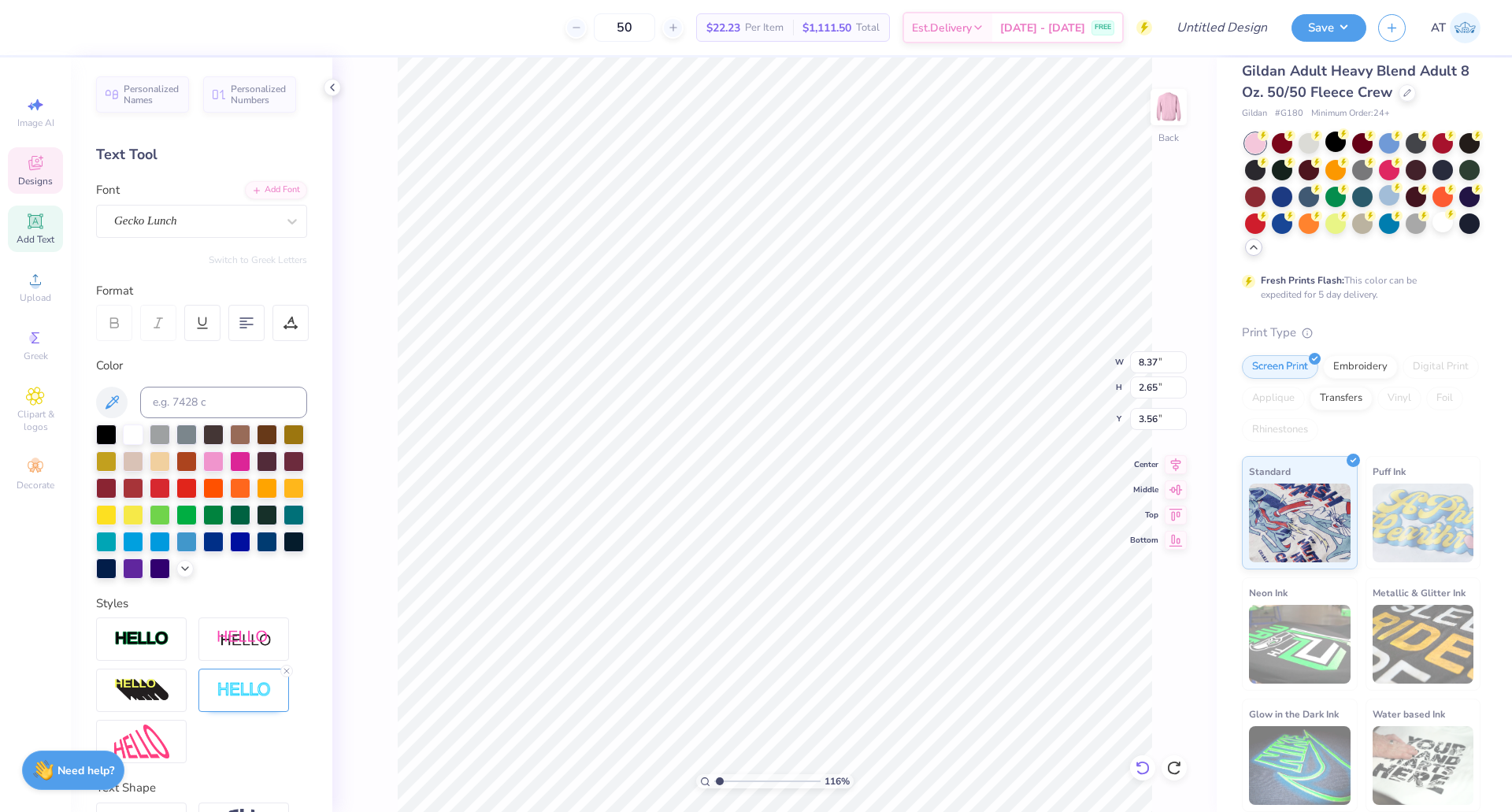
scroll to position [14, 3]
type input "1.15969240221257"
type textarea "ADPi"
type input "1.35098238537694"
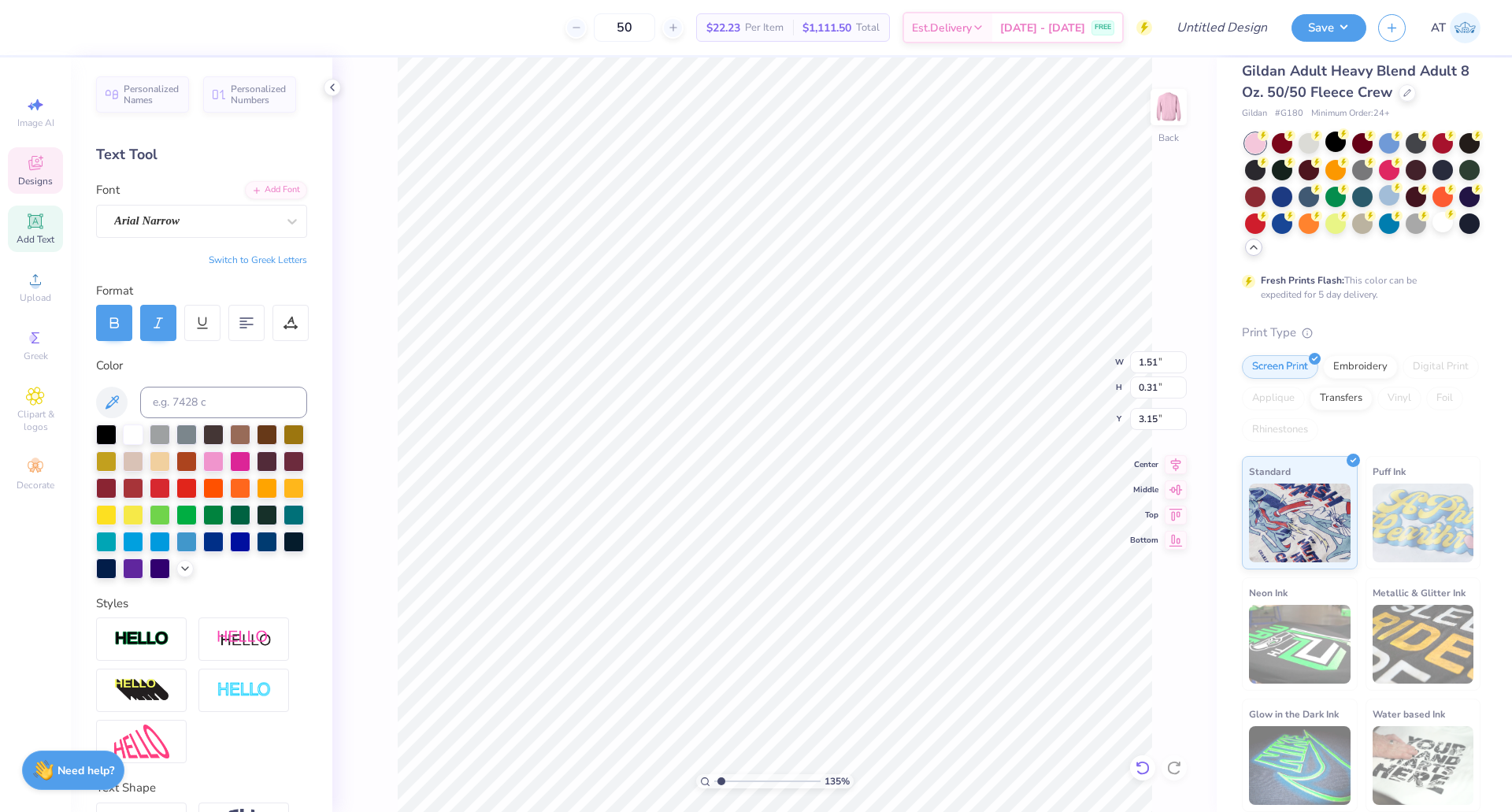
type textarea "Est. 1"
type input "1.35098238537694"
type textarea "Est. 18"
type input "1.35098238537694"
type textarea "Est. 185"
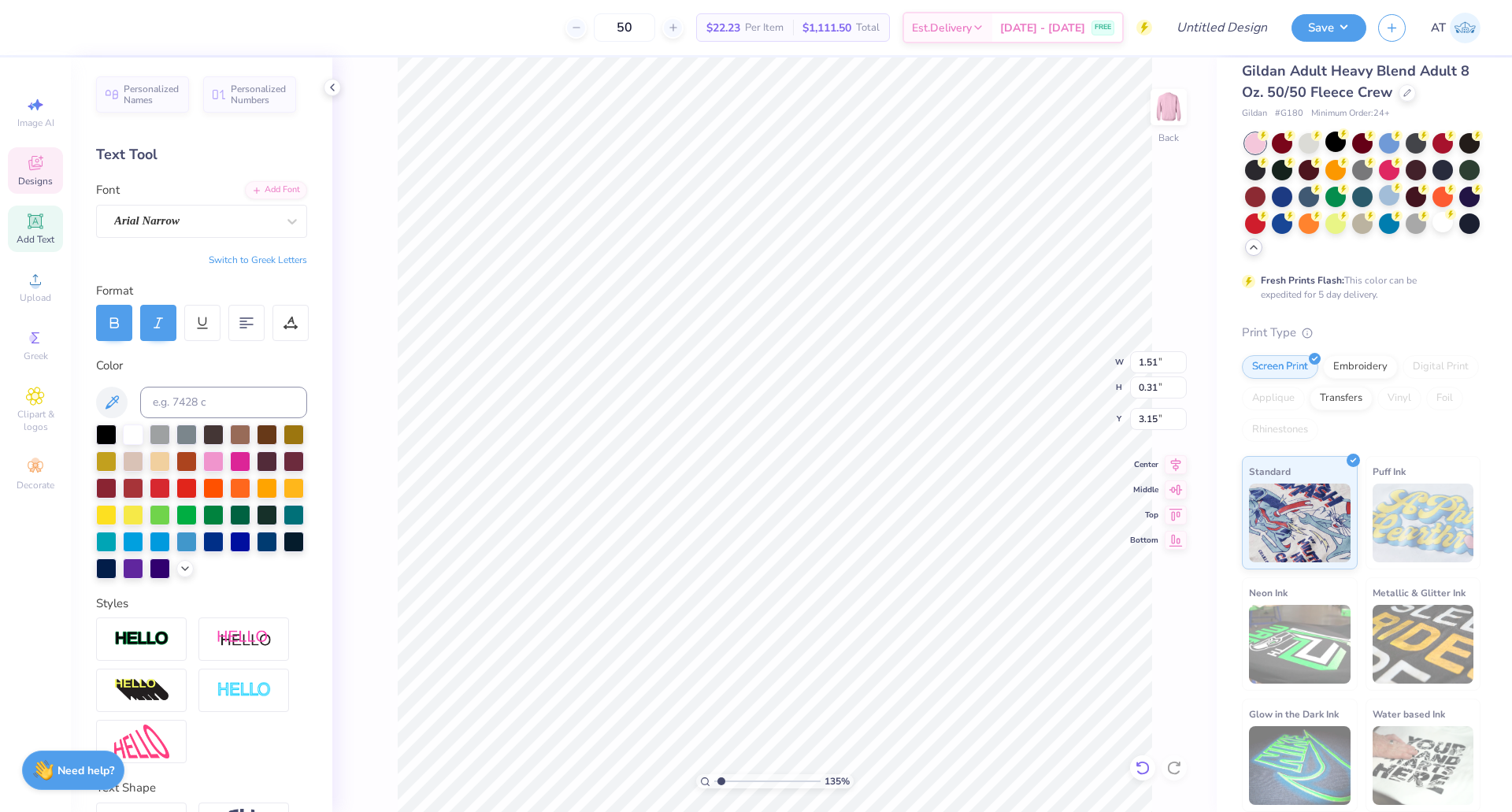
type input "1.35098238537694"
type textarea "Est. 1851"
click at [1160, 270] on div "135 % Back W 1.51 1.51 " H 0.31 0.31 " Y 3.15 3.15 " Center Middle Top Bottom" at bounding box center [774, 435] width 885 height 754
click at [1433, 232] on div at bounding box center [1443, 222] width 20 height 20
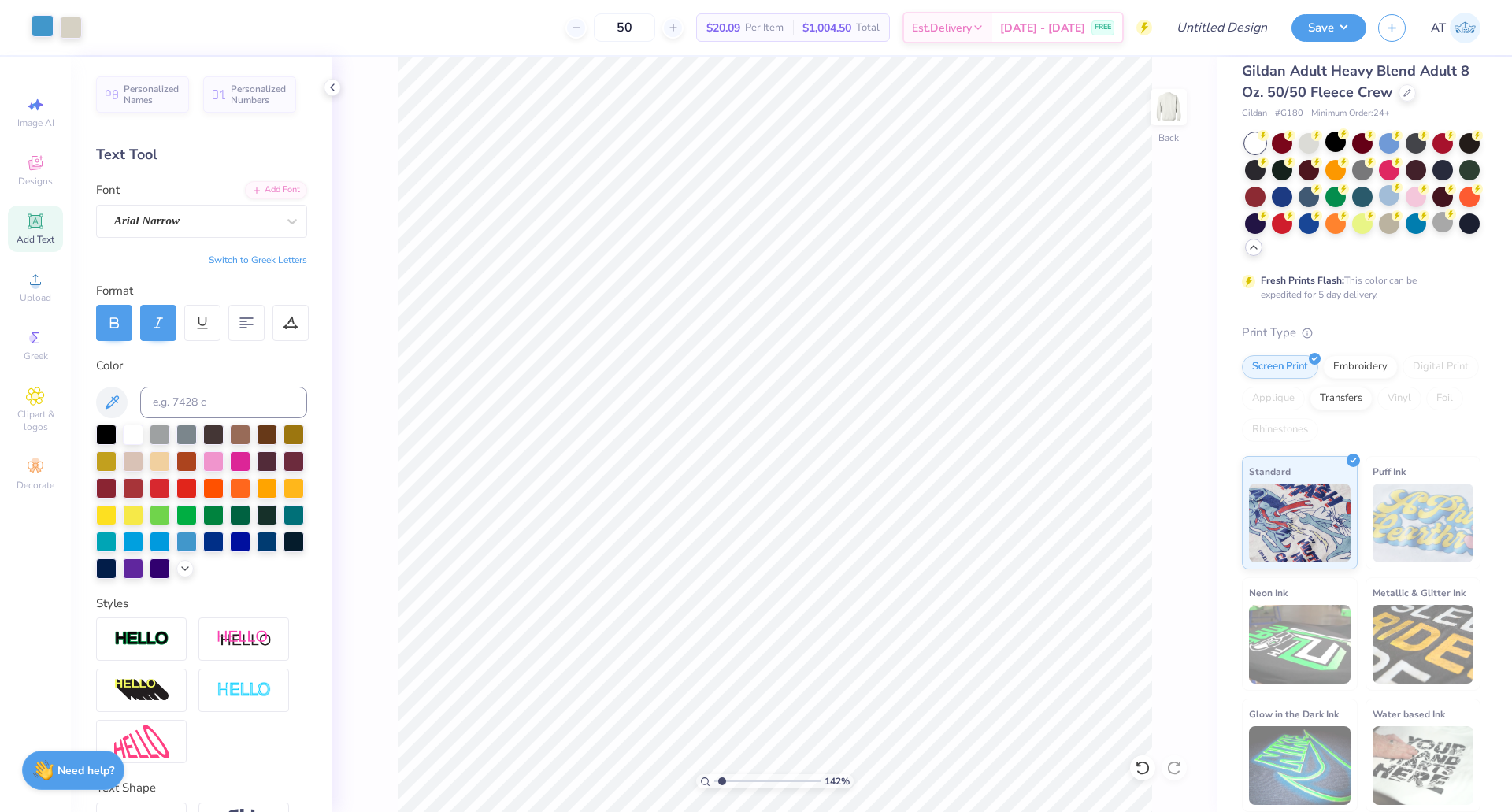
click at [42, 28] on div at bounding box center [43, 26] width 22 height 22
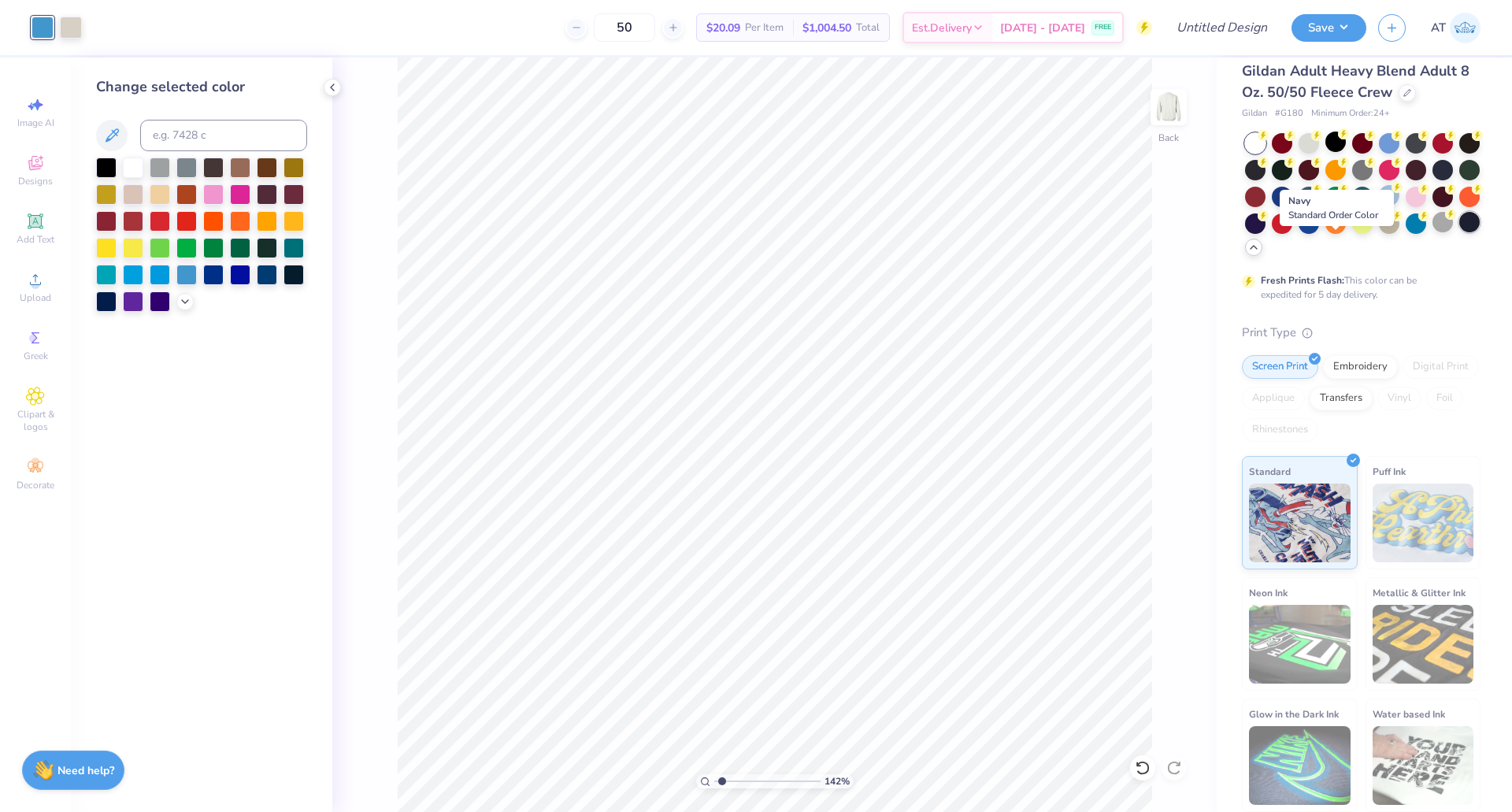
click at [1459, 232] on div at bounding box center [1469, 222] width 20 height 20
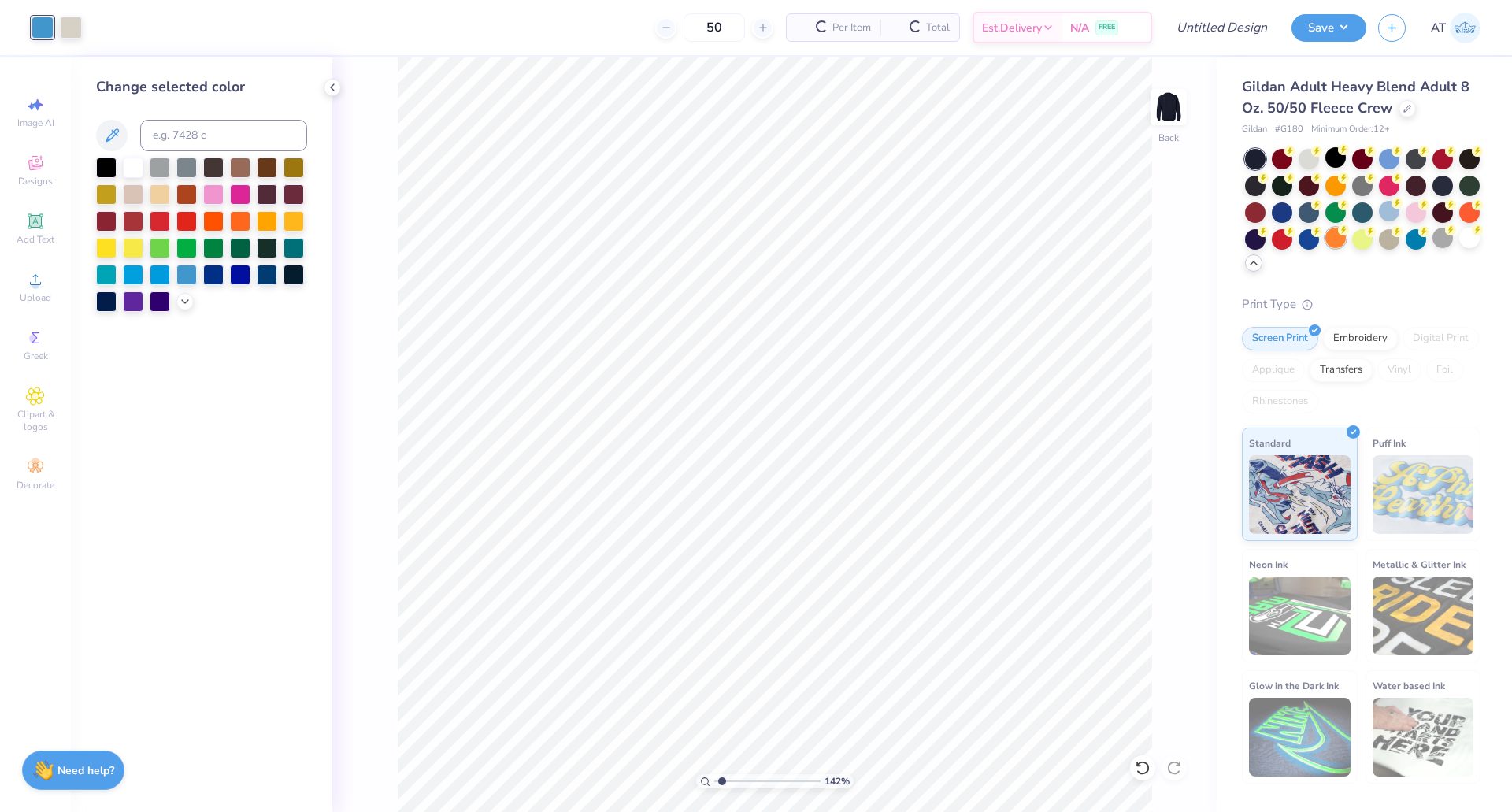
scroll to position [0, 0]
click at [135, 166] on div at bounding box center [133, 166] width 20 height 20
click at [77, 23] on div at bounding box center [71, 26] width 22 height 22
click at [103, 167] on div at bounding box center [106, 166] width 20 height 20
type input "1.4165728777221"
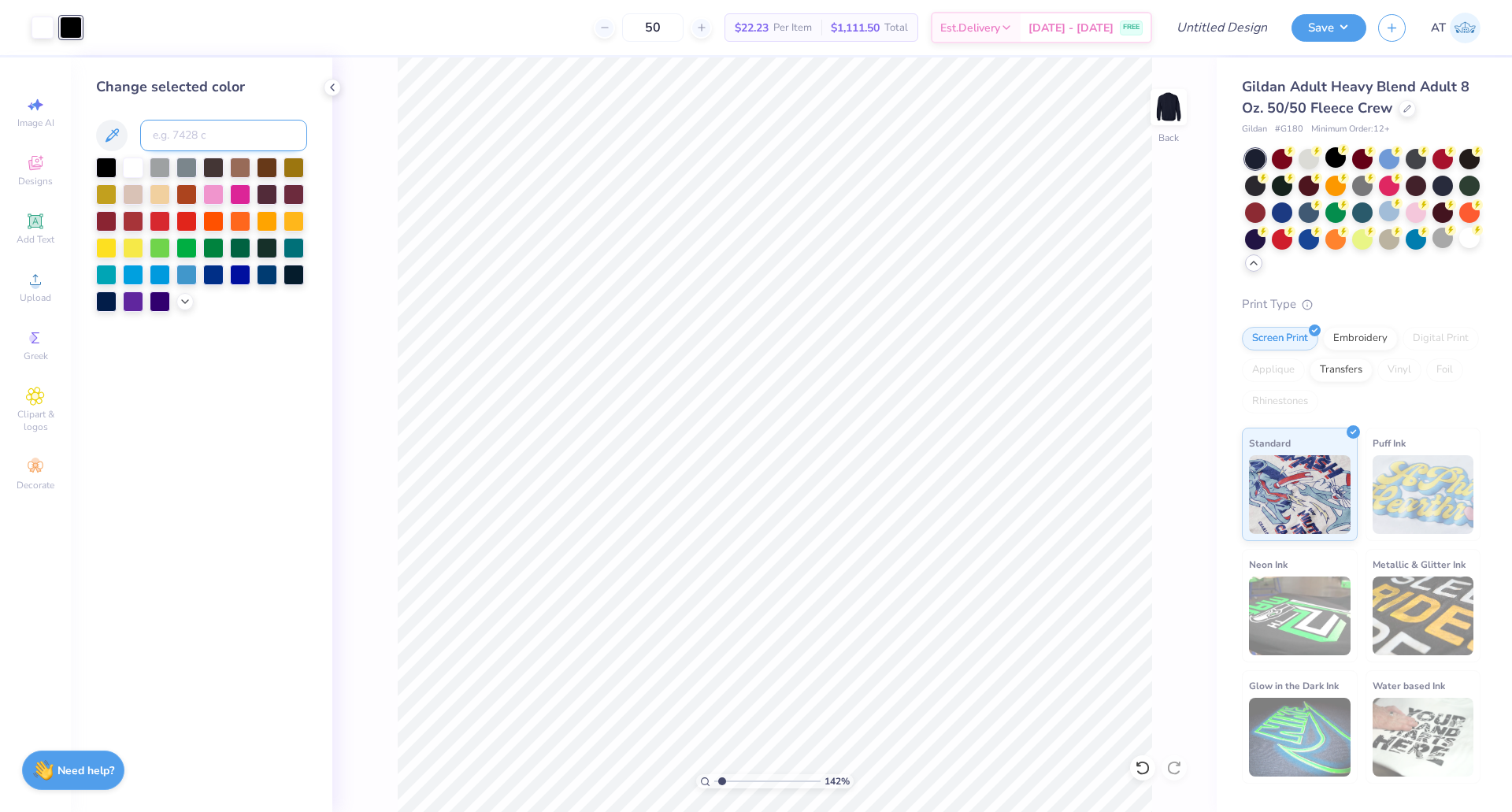
click at [183, 139] on input at bounding box center [224, 135] width 167 height 31
type input "navy"
click at [133, 168] on div at bounding box center [133, 166] width 20 height 20
type input "1.4165728777221"
click at [111, 166] on div at bounding box center [106, 166] width 20 height 20
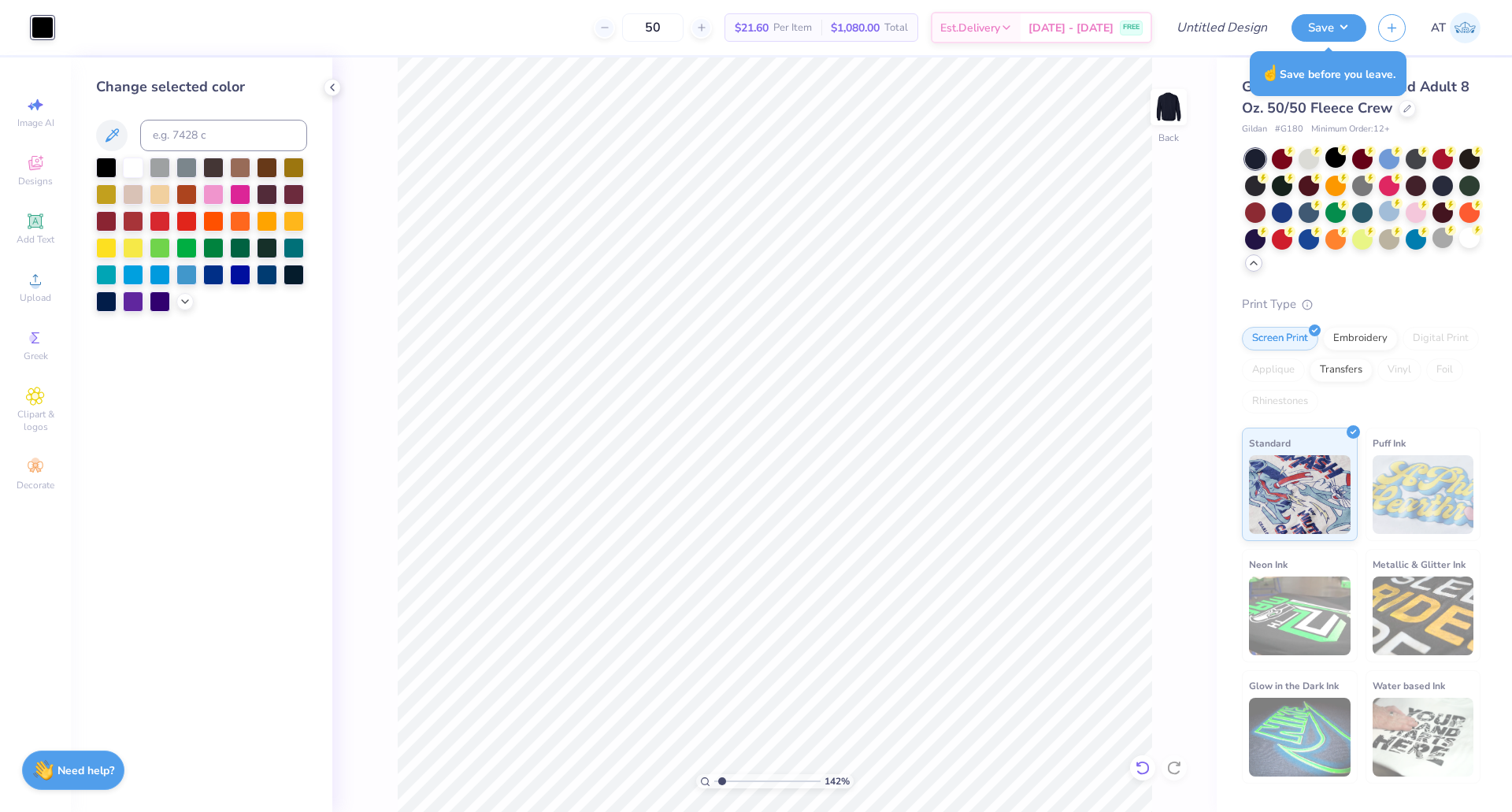
click at [1137, 770] on icon at bounding box center [1143, 768] width 16 height 16
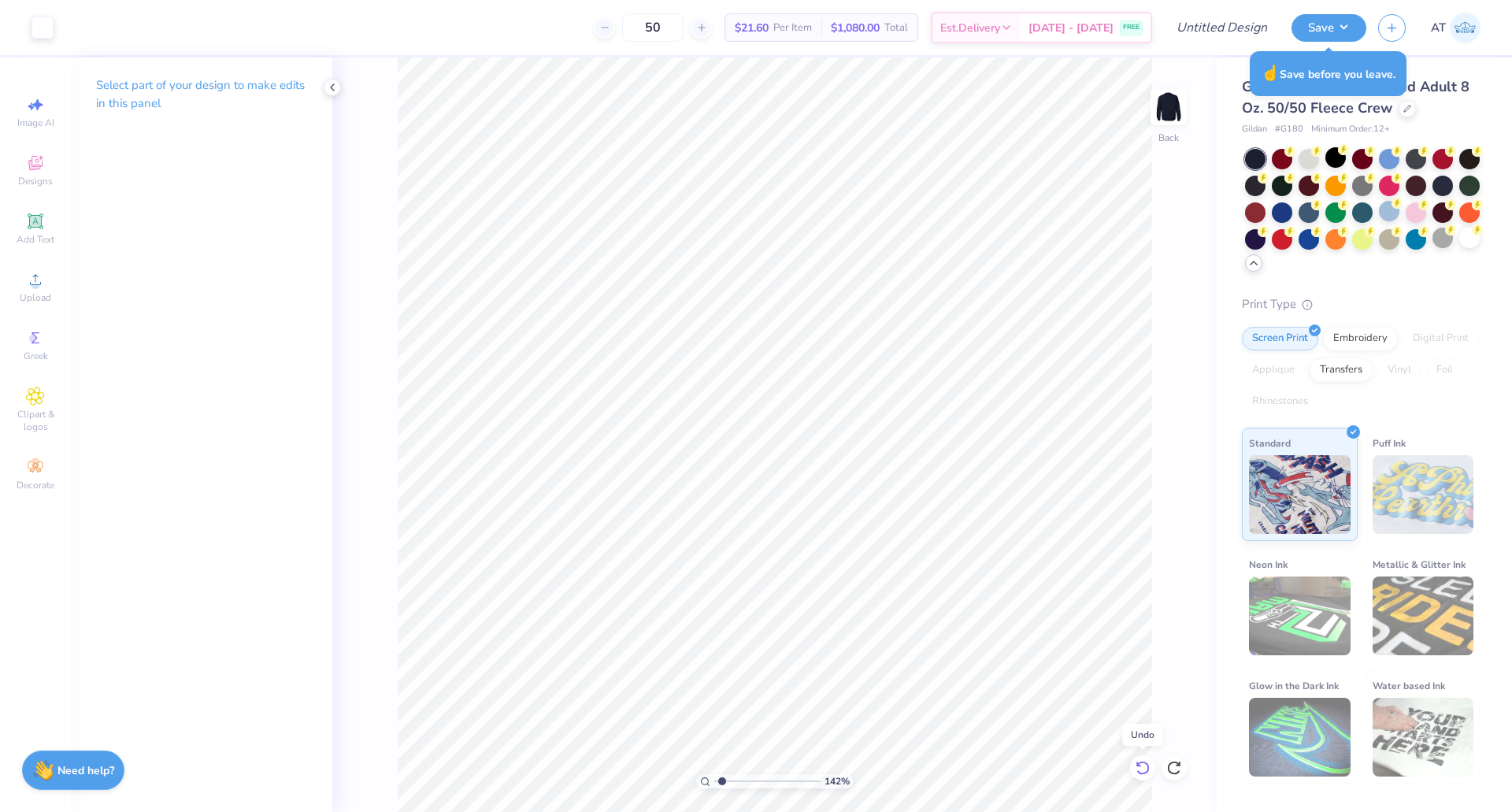
click at [1137, 770] on icon at bounding box center [1143, 768] width 16 height 16
click at [79, 24] on div at bounding box center [71, 26] width 22 height 22
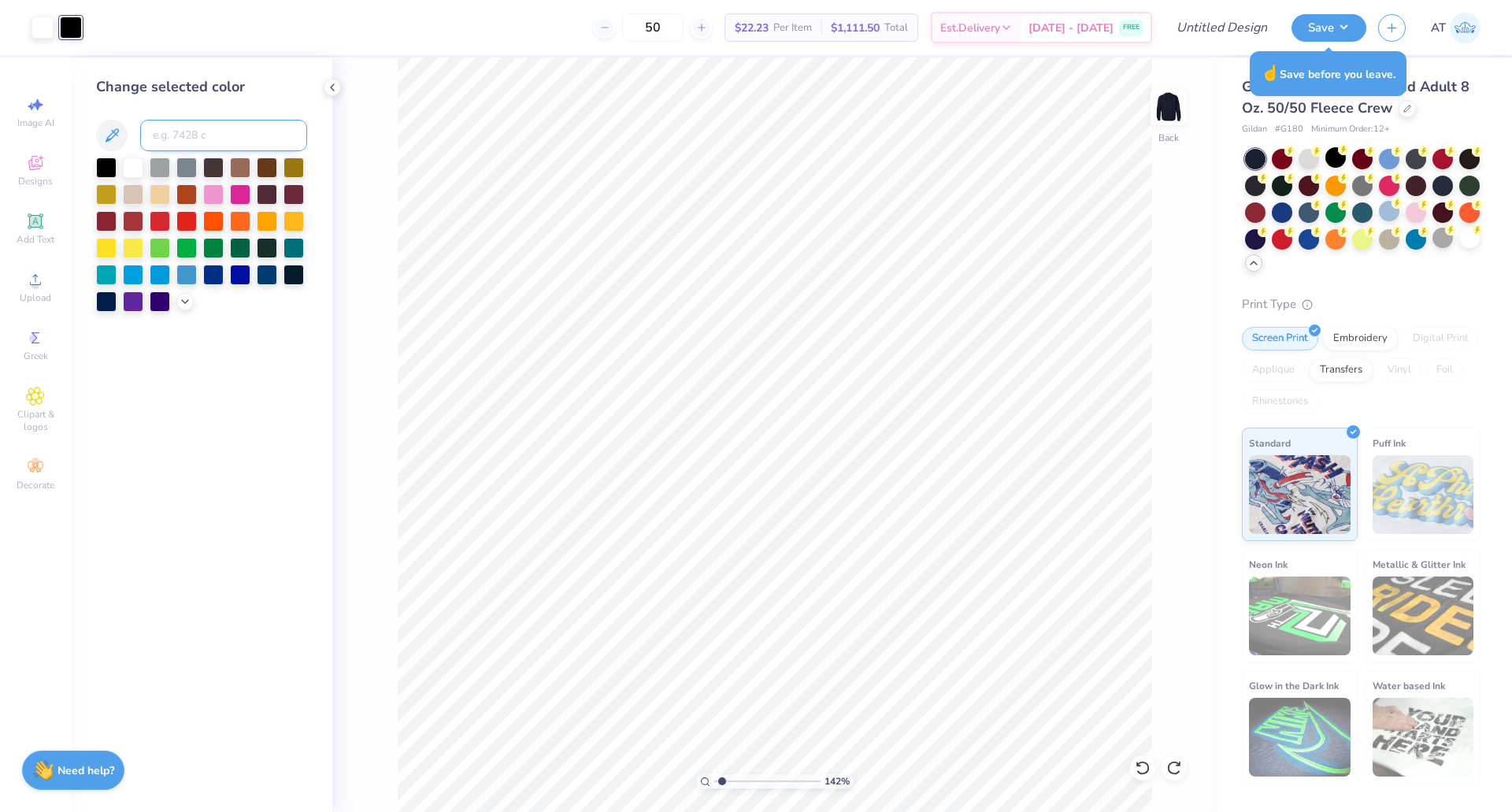
click at [193, 134] on input at bounding box center [224, 135] width 167 height 31
click at [111, 137] on icon at bounding box center [112, 135] width 19 height 19
click at [72, 26] on div at bounding box center [71, 27] width 22 height 22
click at [115, 129] on icon at bounding box center [112, 135] width 19 height 19
type input "1.56467552124241"
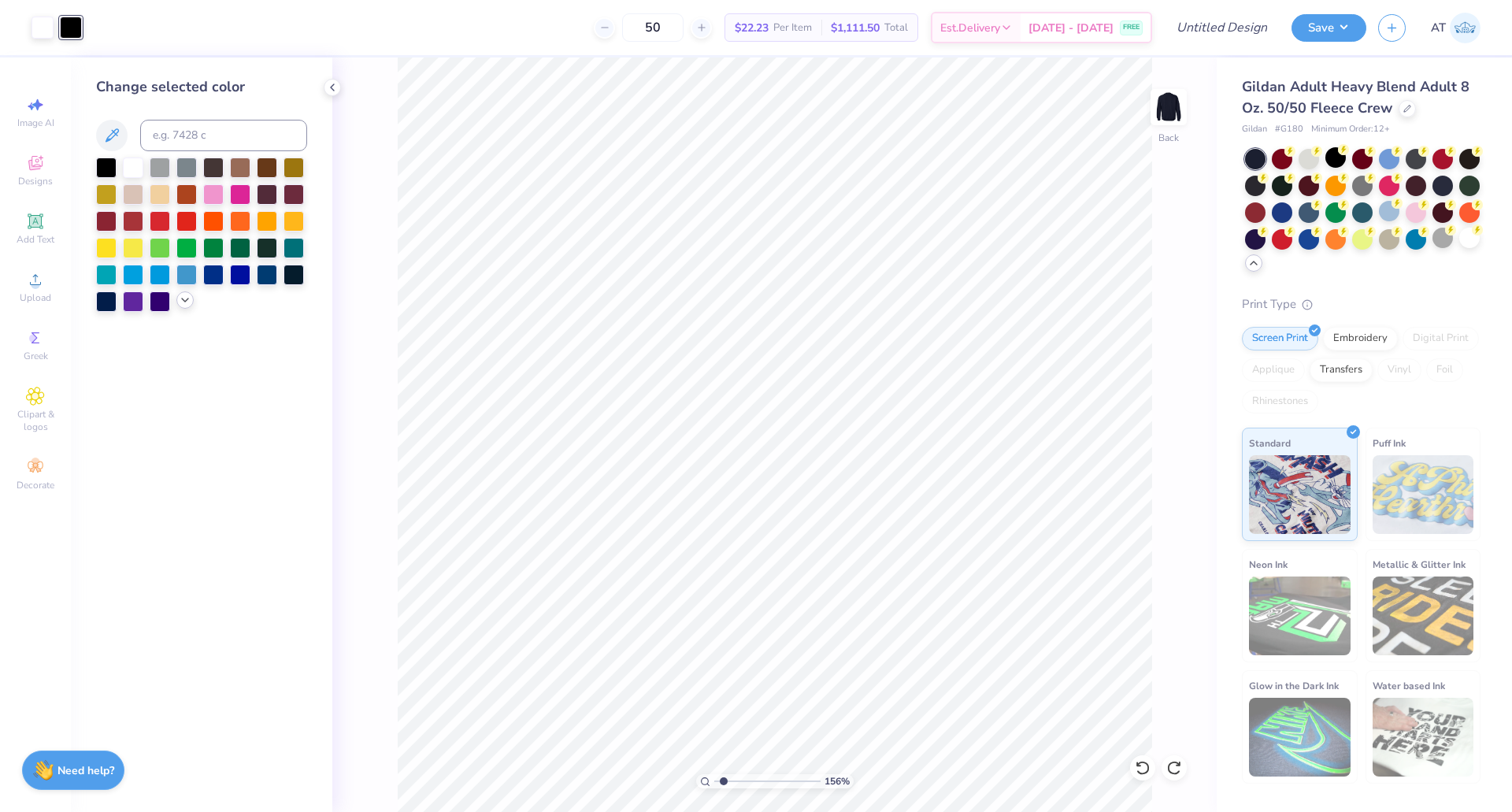
click at [189, 301] on icon at bounding box center [185, 300] width 13 height 13
